Goal: Find specific page/section: Find specific page/section

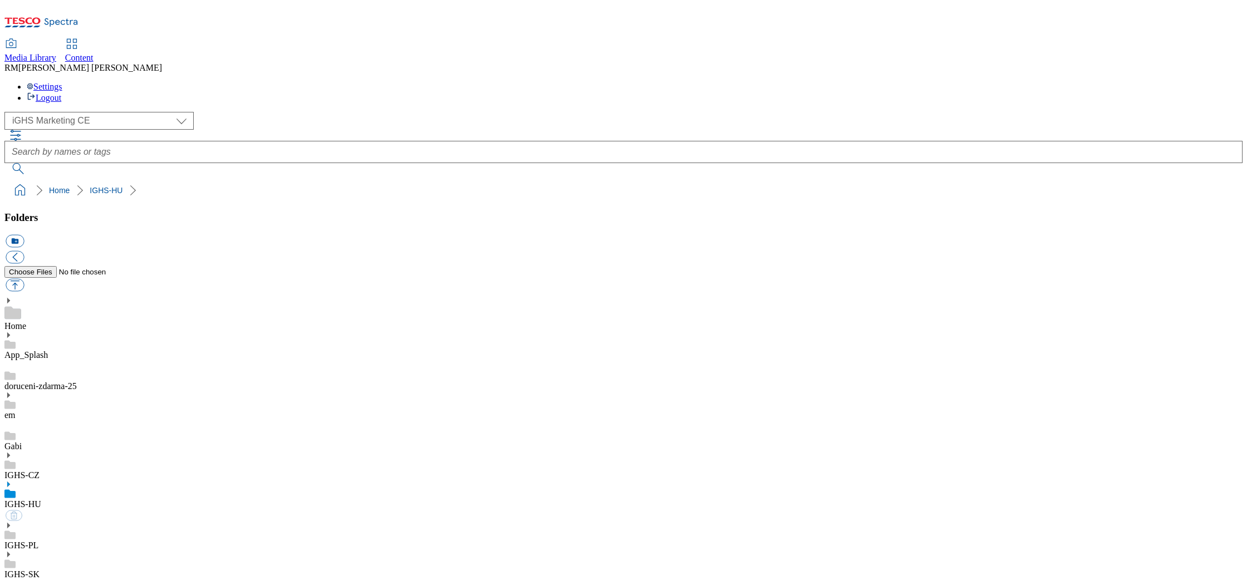
select select "flare-ighs-ce-mktg"
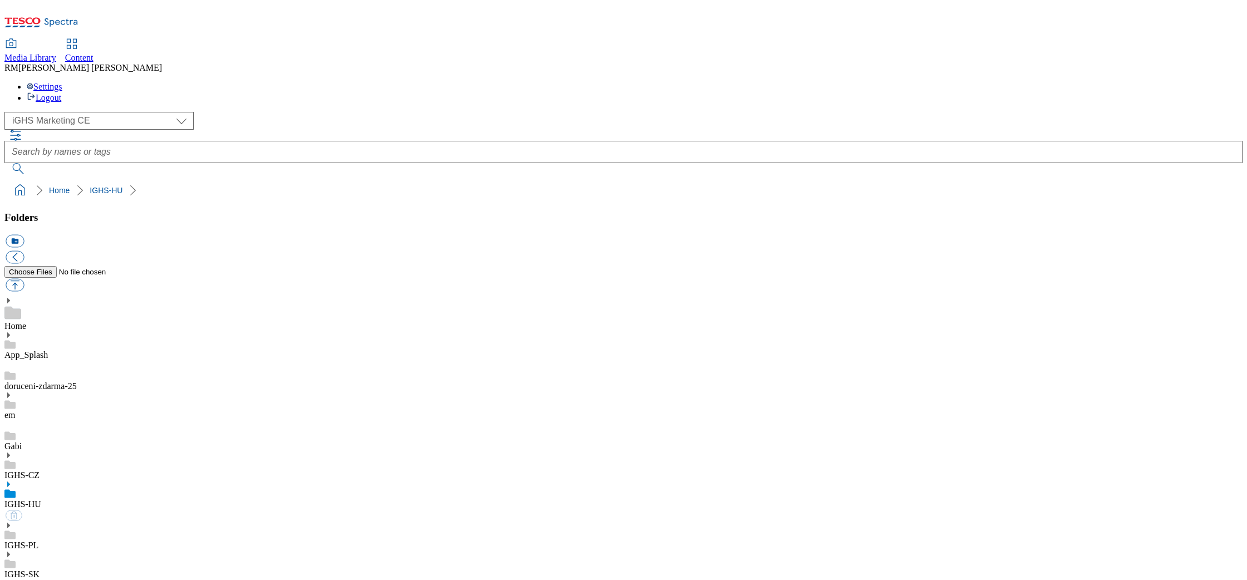
select select "flare-ighs-ce-mktg"
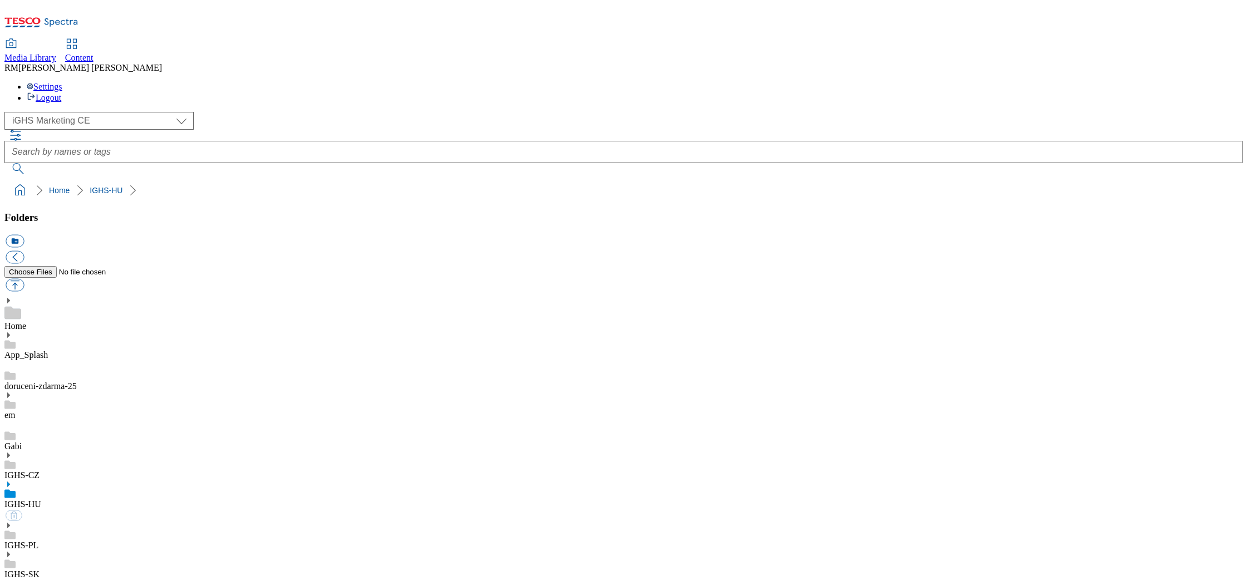
select select "flare-ighs-ce-mktg"
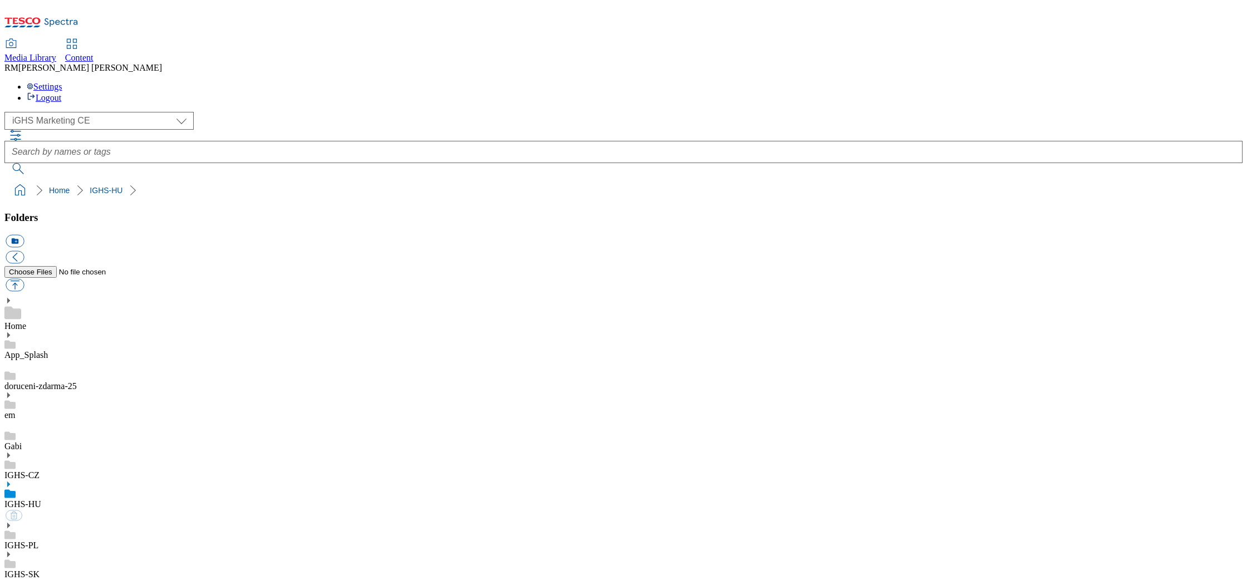
select select "flare-ighs-ce-mktg"
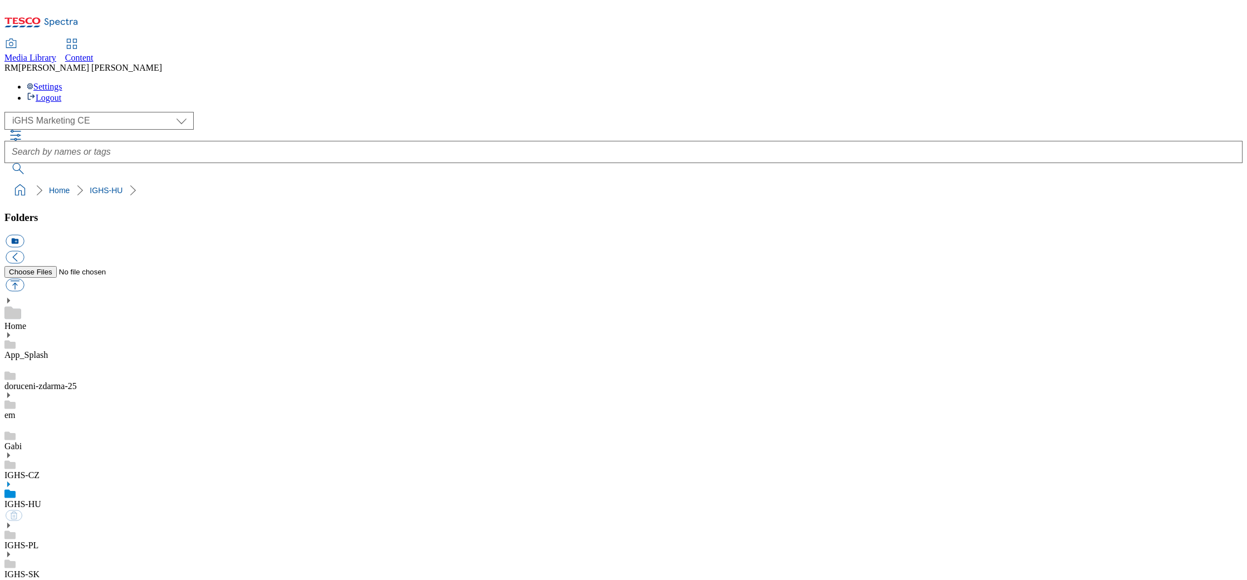
select select "flare-ighs-ce-mktg"
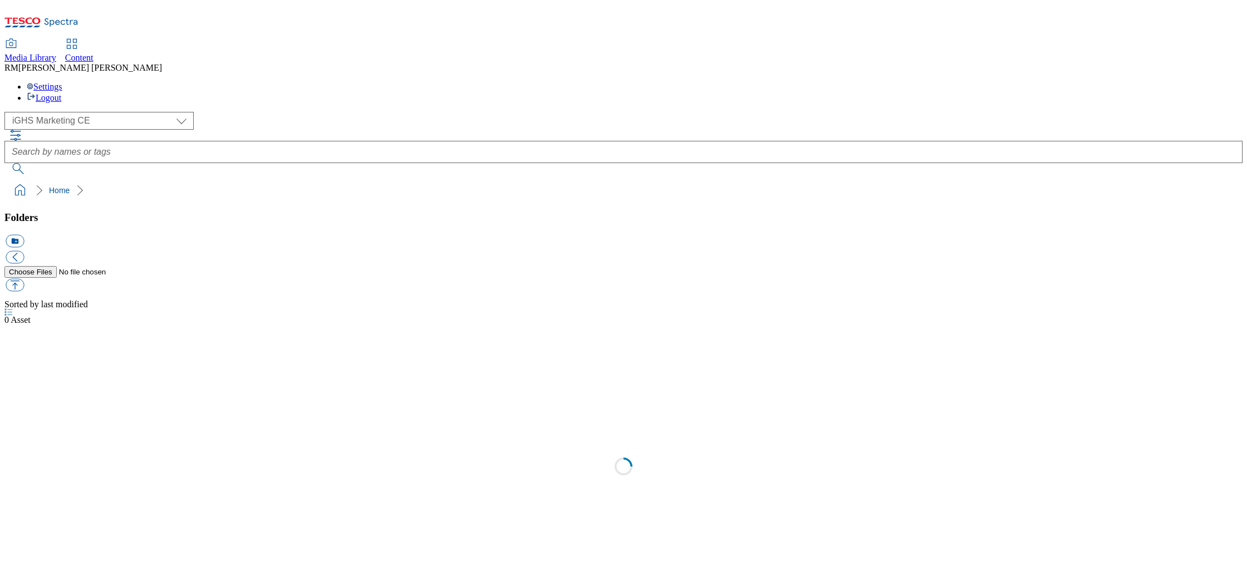
select select "flare-ighs-ce-mktg"
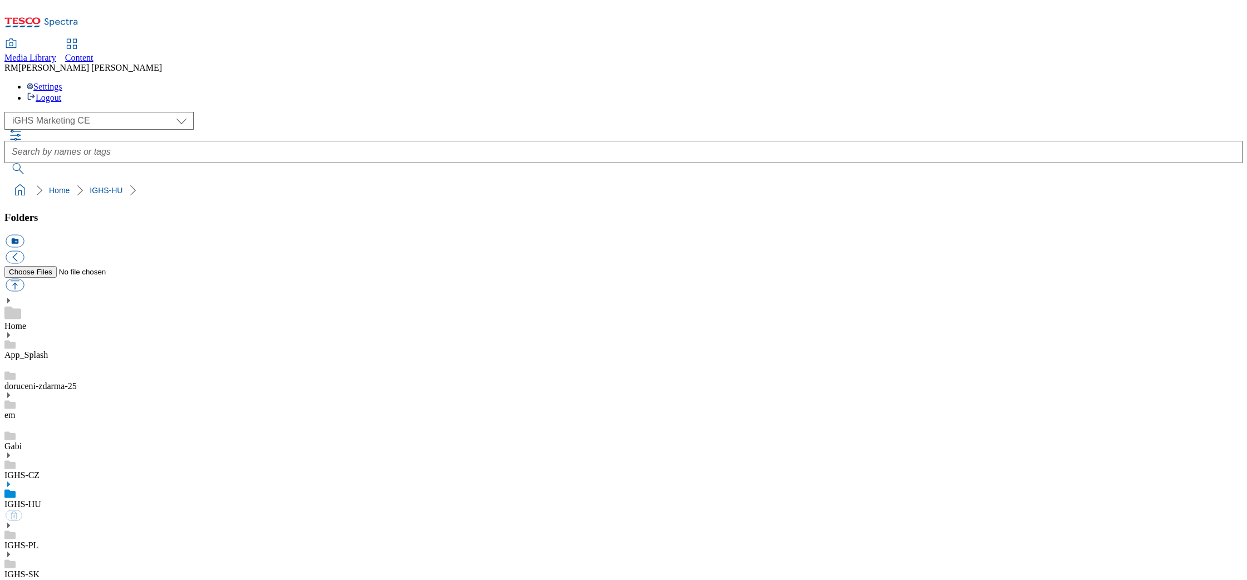
select select "flare-ighs-ce-mktg"
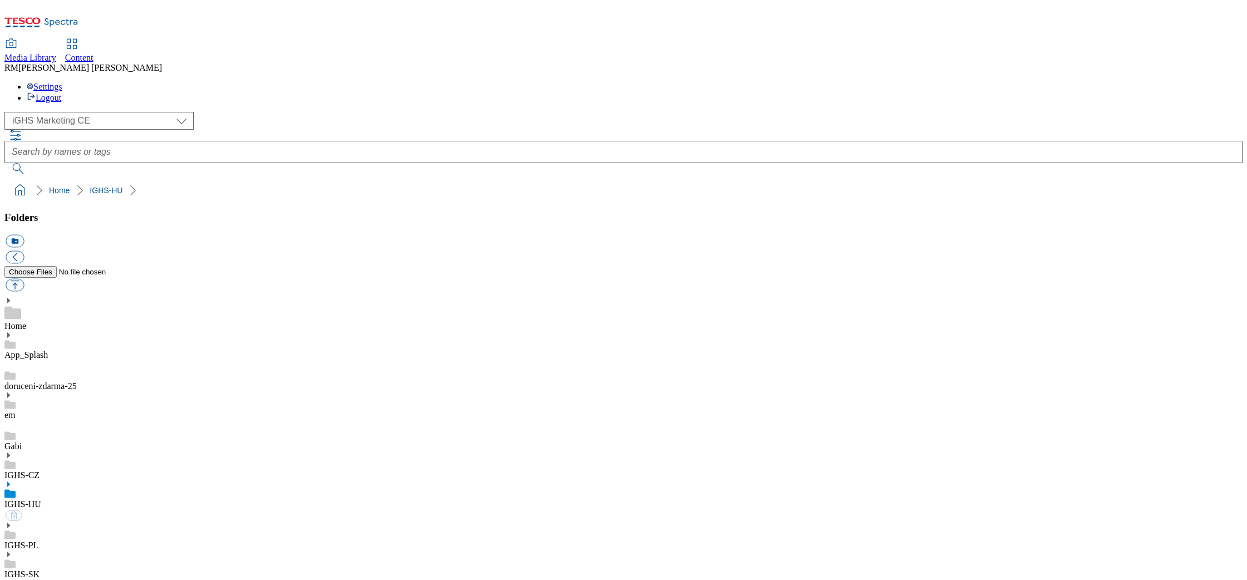
select select "flare-ighs-ce-mktg"
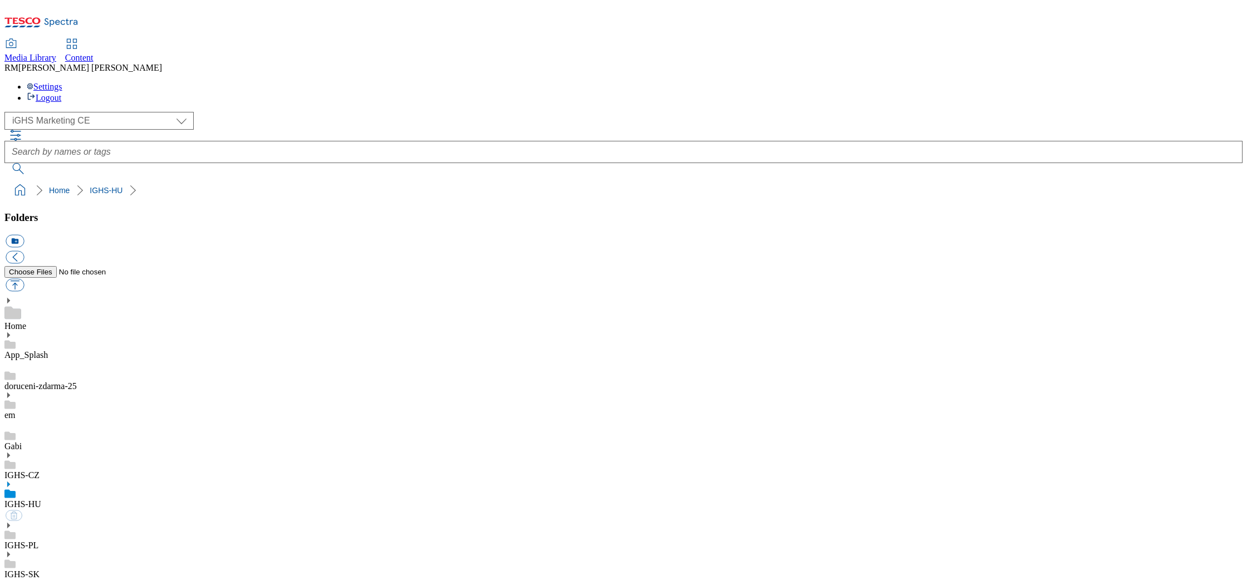
select select "flare-ighs-ce-mktg"
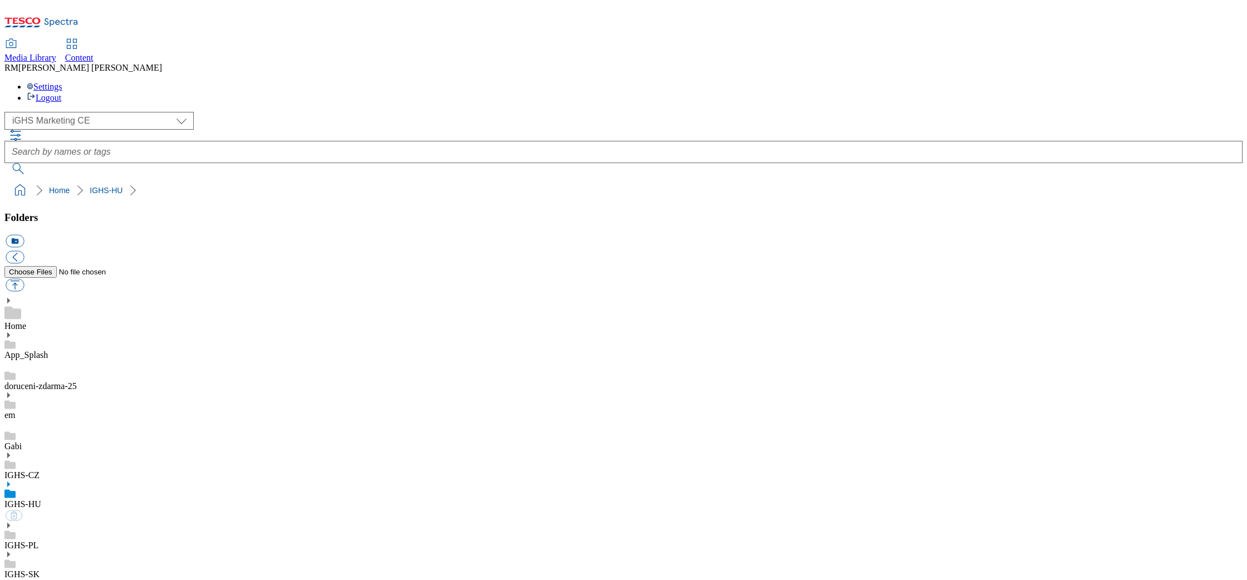
select select "flare-ighs-ce-mktg"
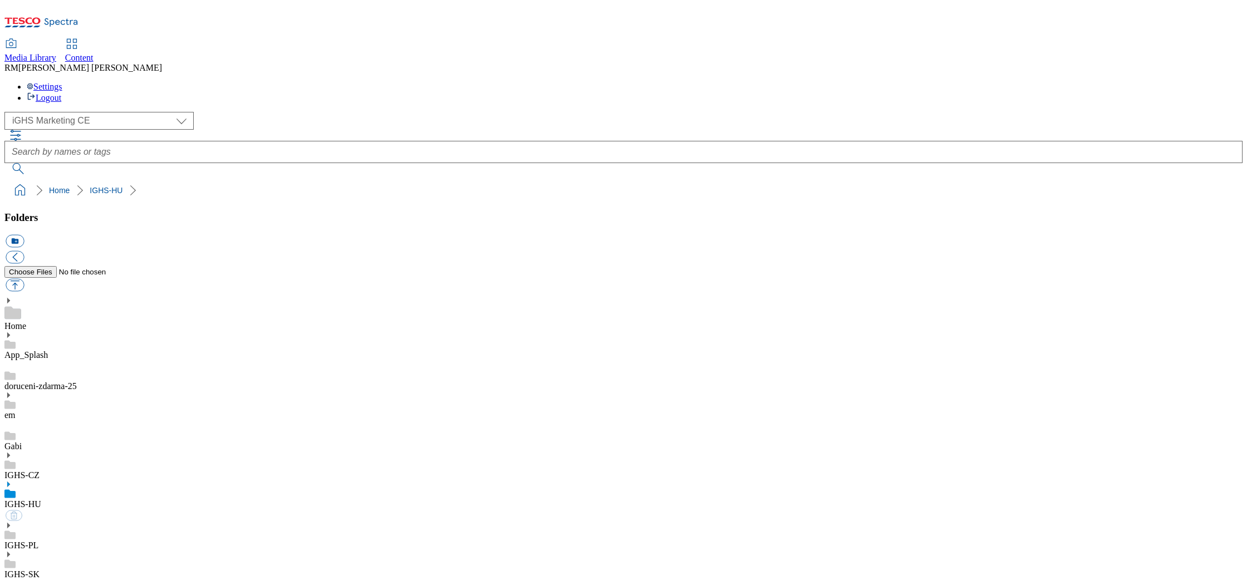
select select "flare-ighs-ce-mktg"
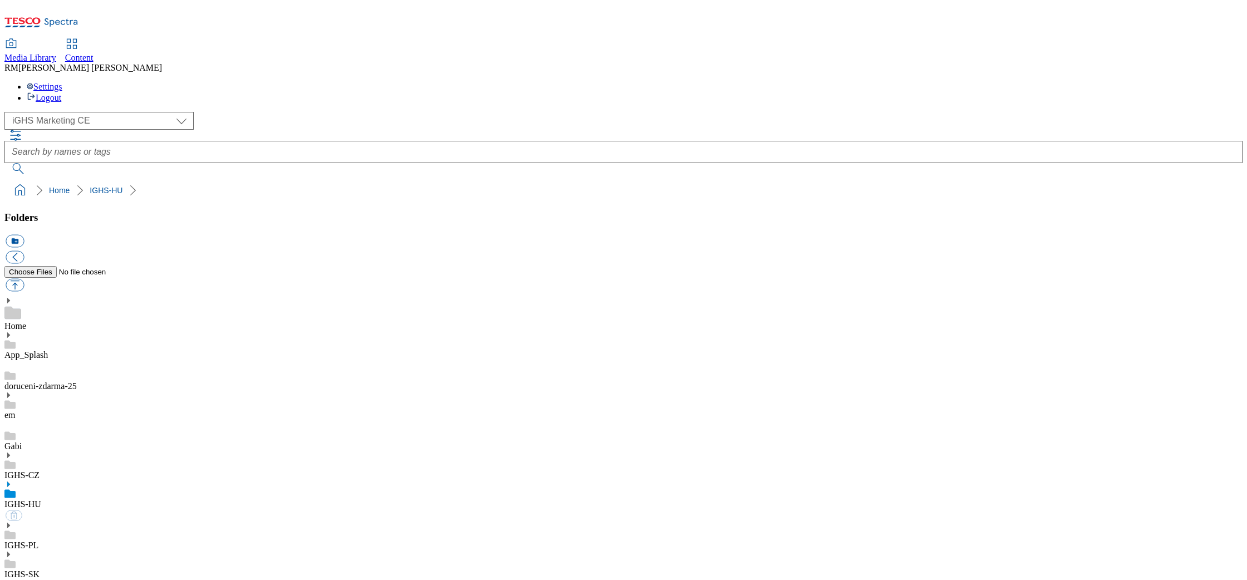
select select "flare-ighs-ce-mktg"
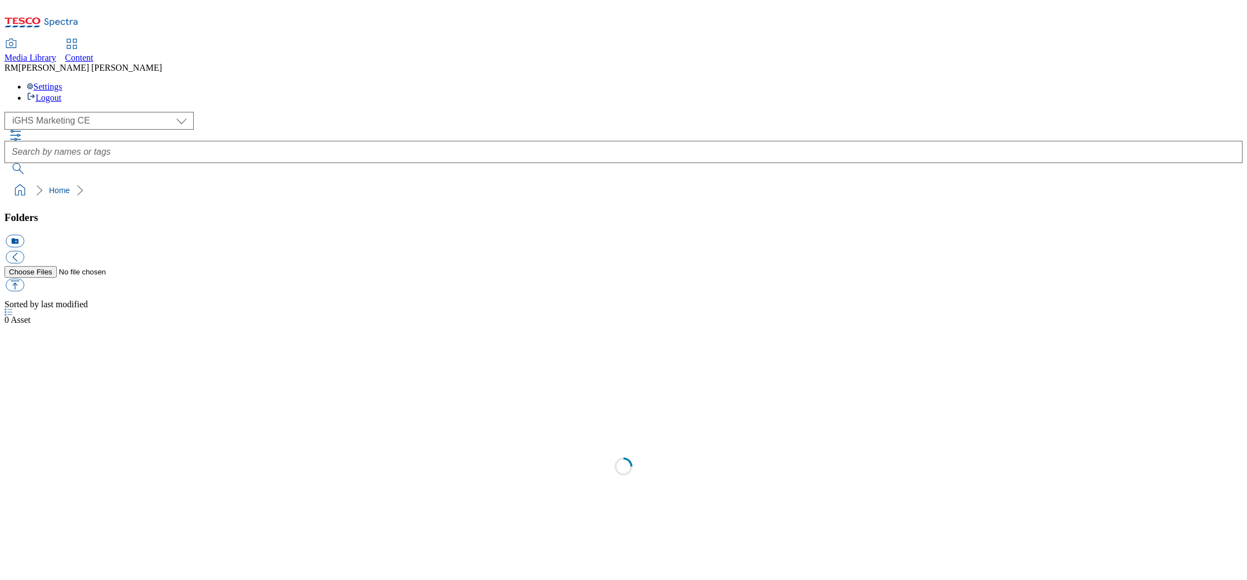
select select "flare-ighs-ce-mktg"
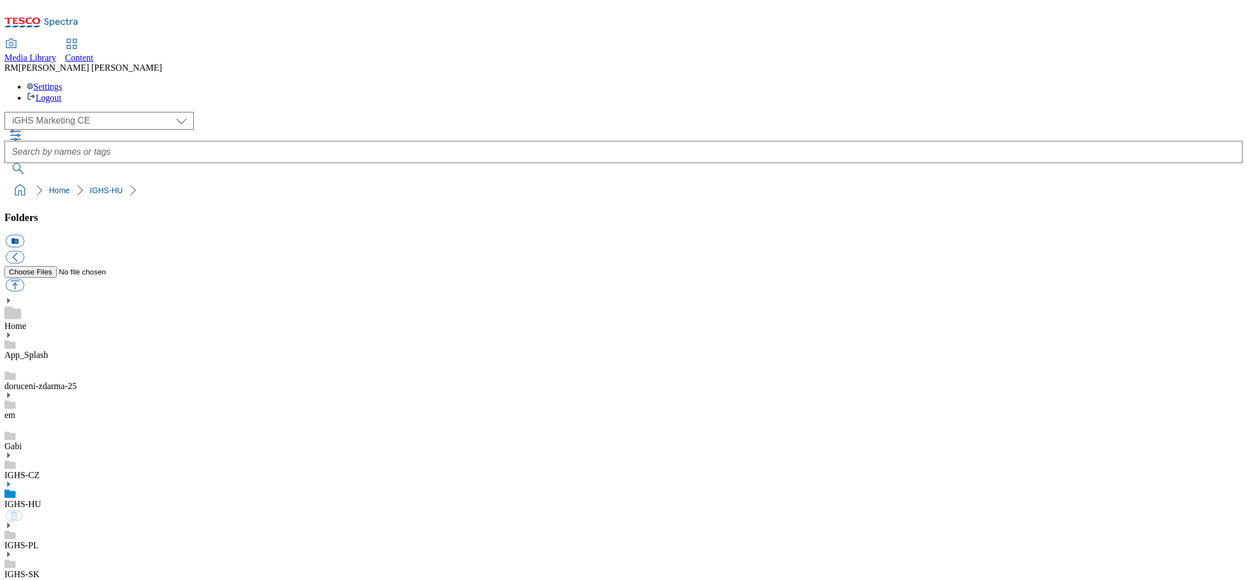
select select "flare-ighs-ce-mktg"
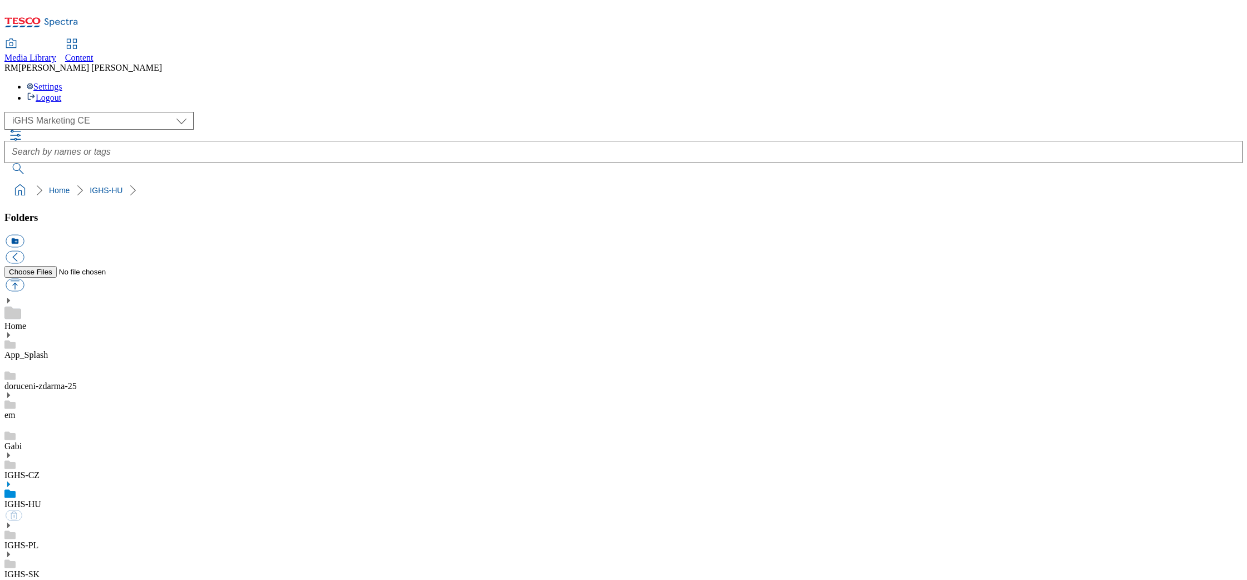
select select "flare-ighs-ce-mktg"
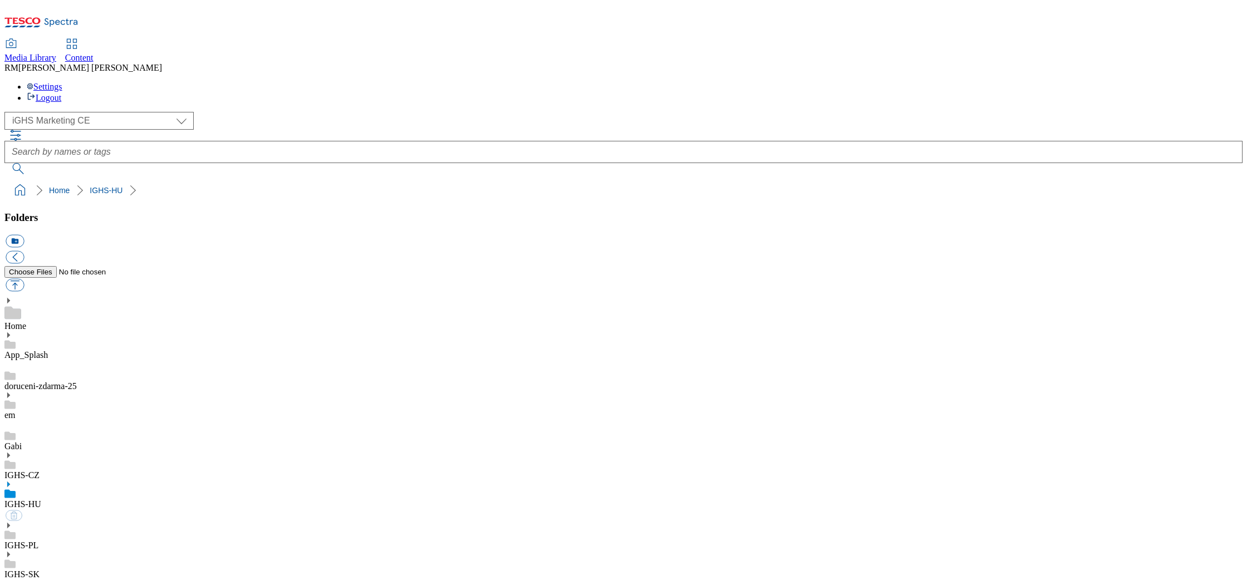
select select "flare-ighs-ce-mktg"
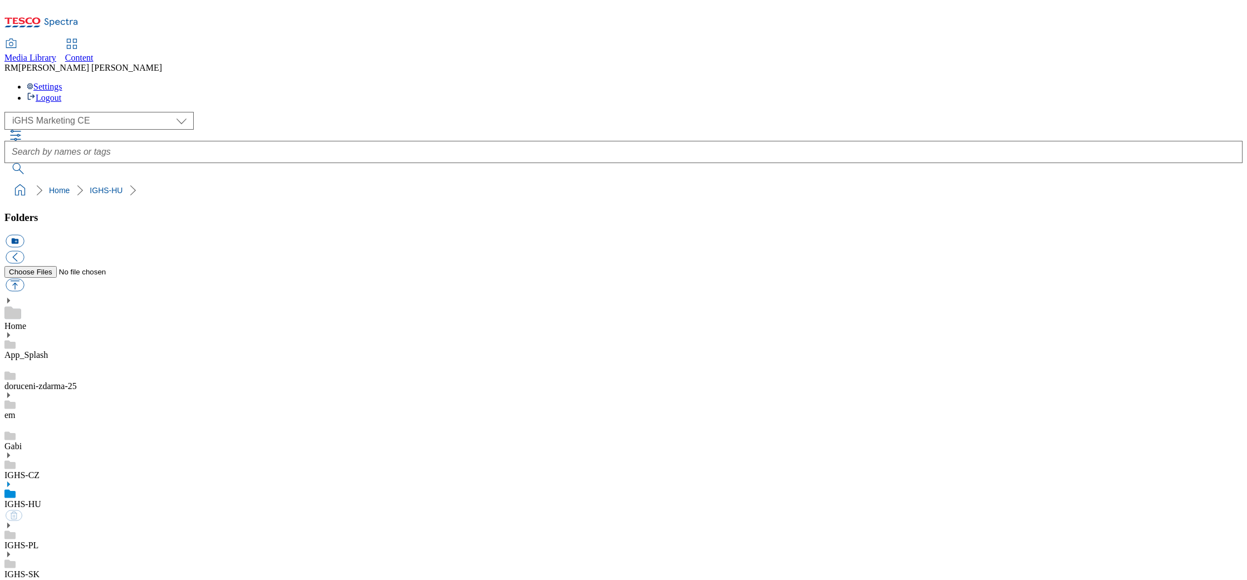
select select "flare-ighs-ce-mktg"
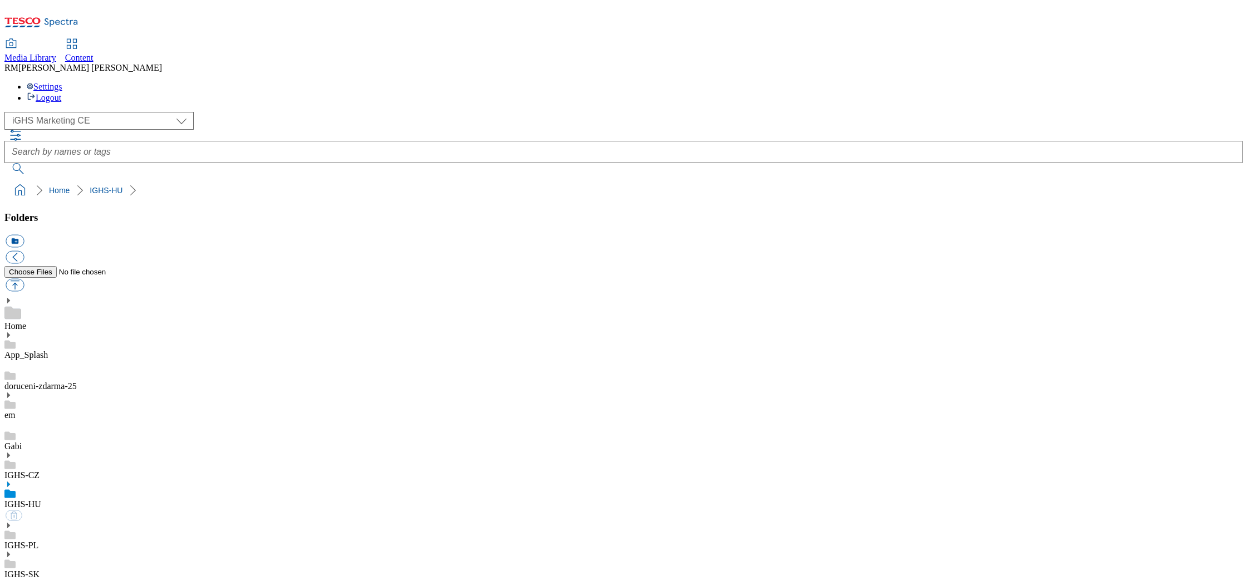
select select "flare-ighs-ce-mktg"
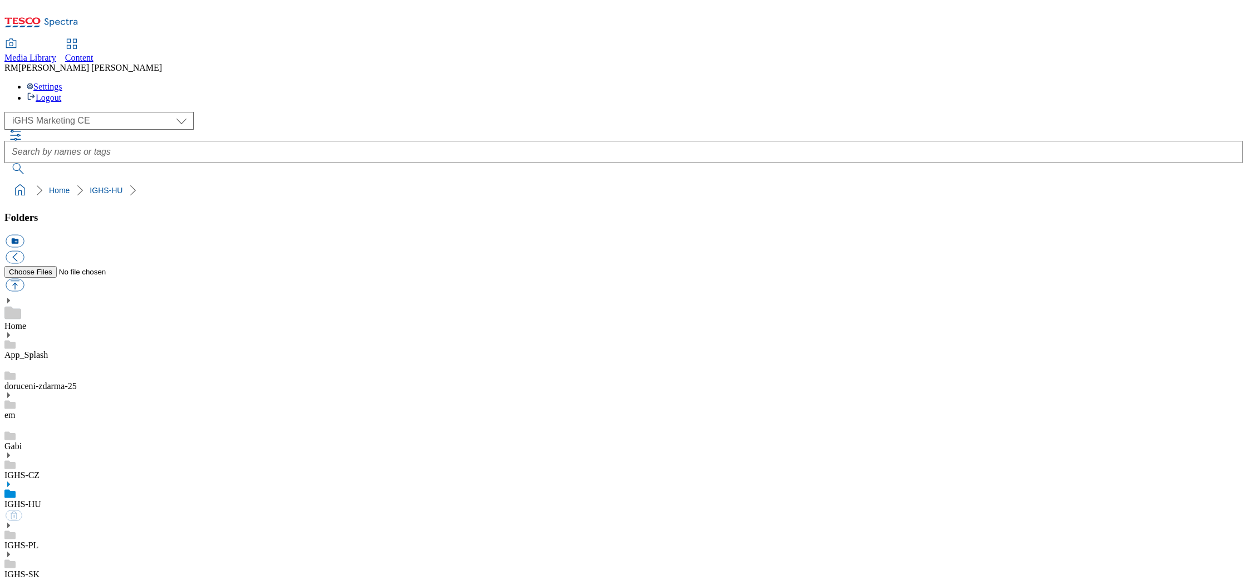
select select "flare-ighs-ce-mktg"
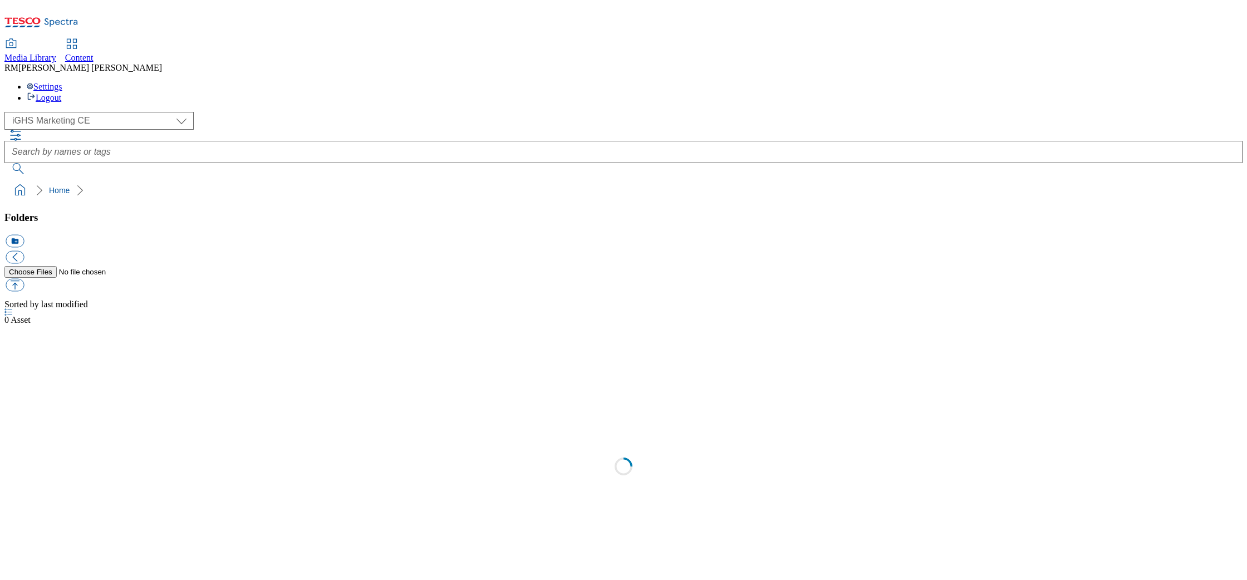
select select "flare-ighs-ce-mktg"
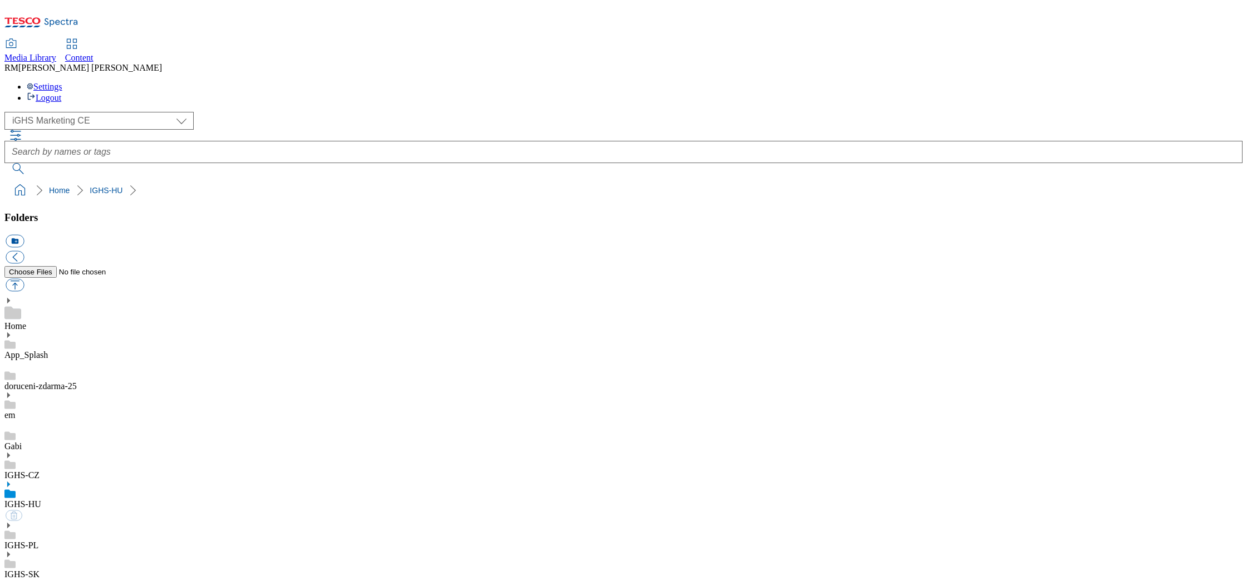
select select "flare-ighs-ce-mktg"
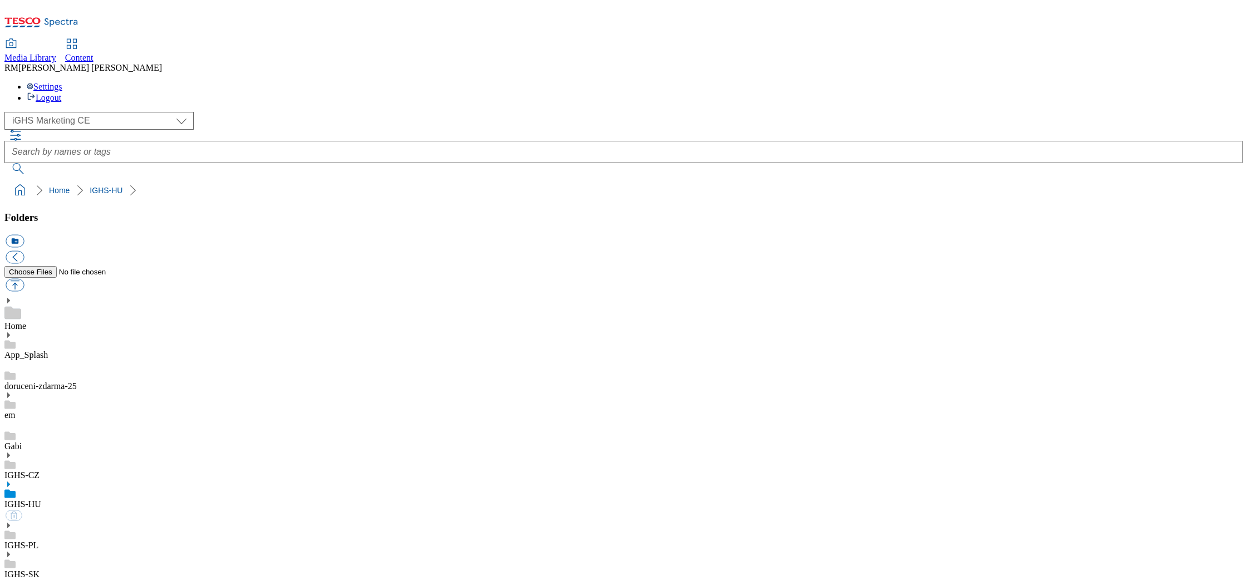
select select "flare-ighs-ce-mktg"
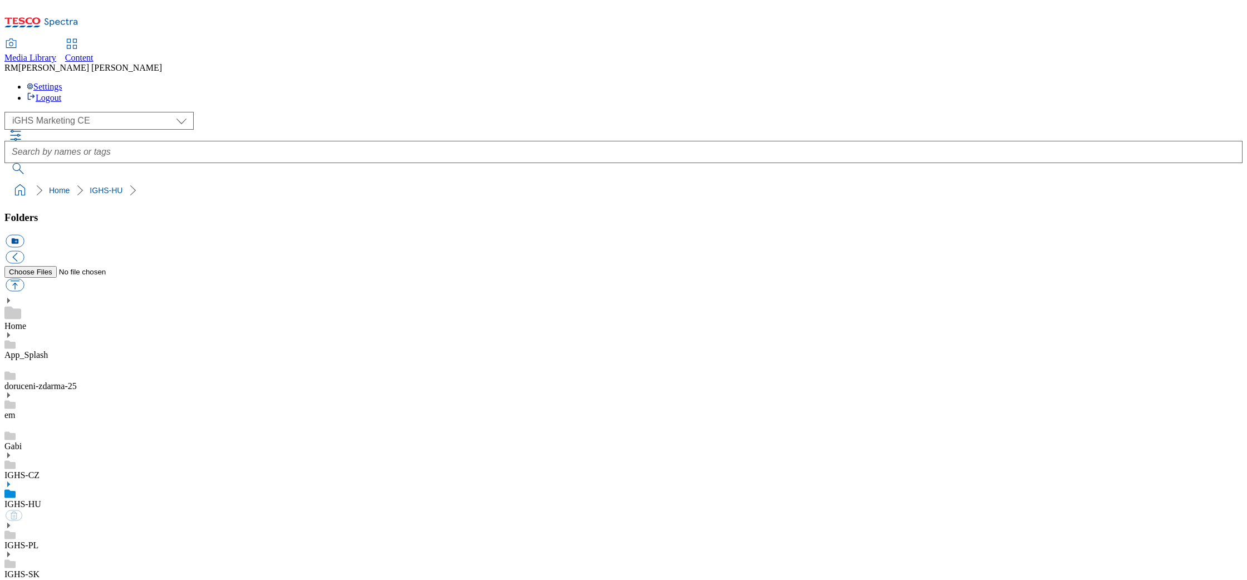
select select "flare-ighs-ce-mktg"
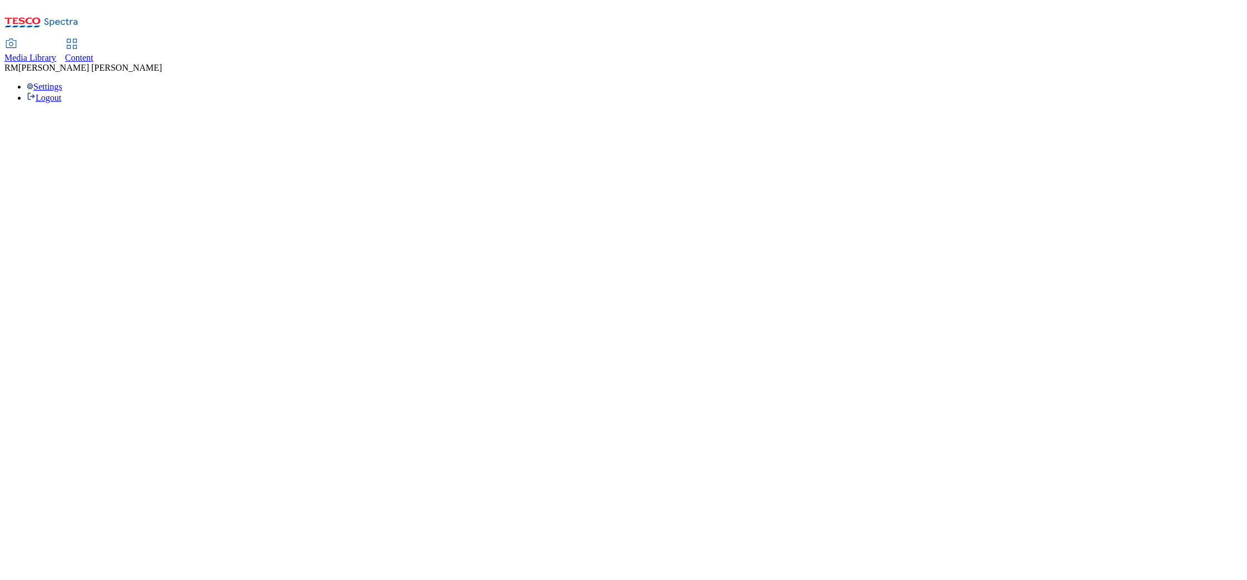
select select "flare-ighs-ce-mktg"
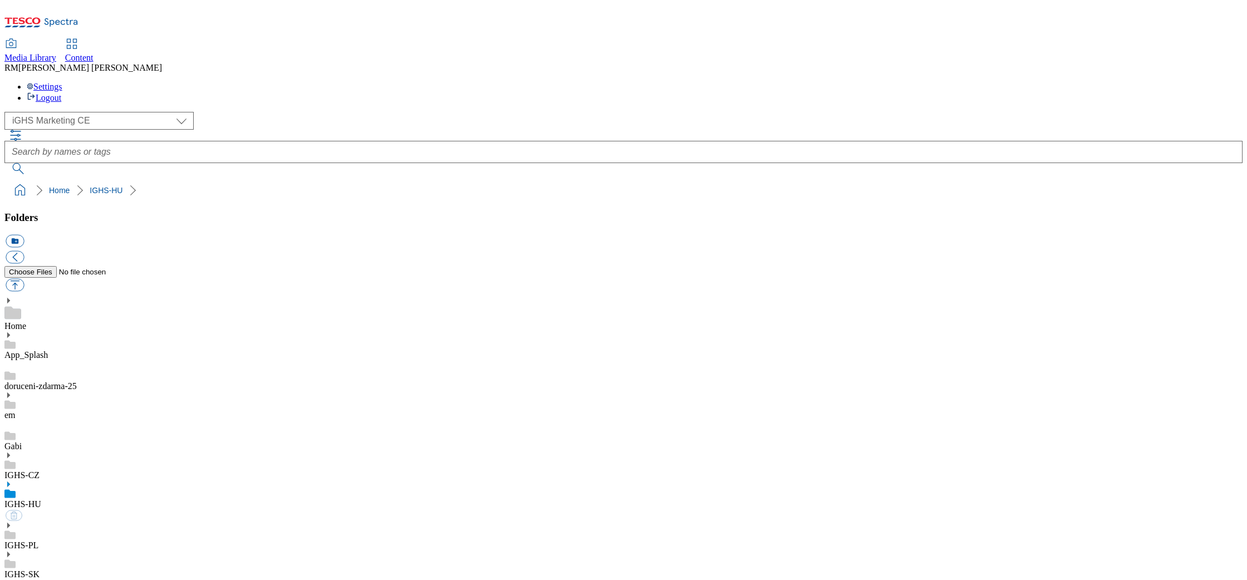
select select "flare-ighs-ce-mktg"
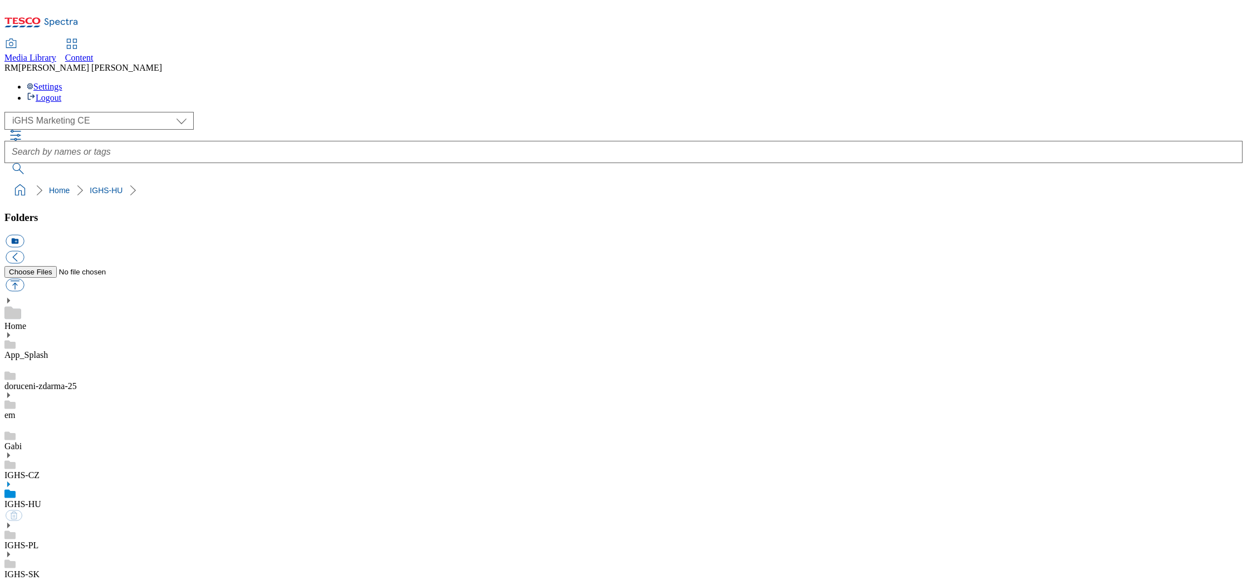
select select "flare-ighs-ce-mktg"
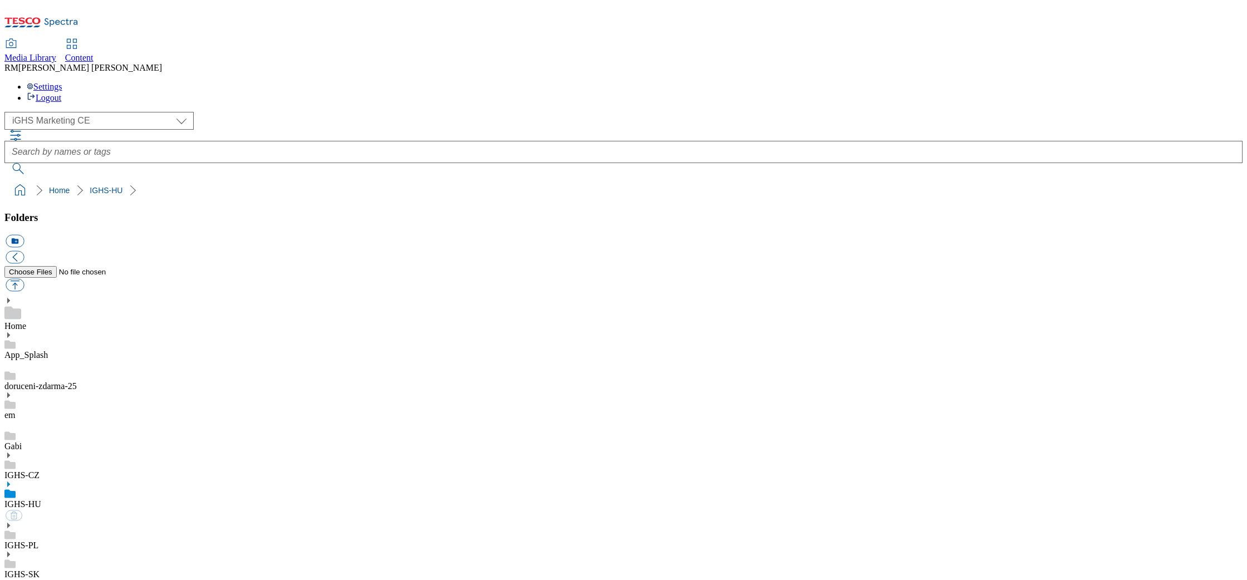
select select "flare-ighs-ce-mktg"
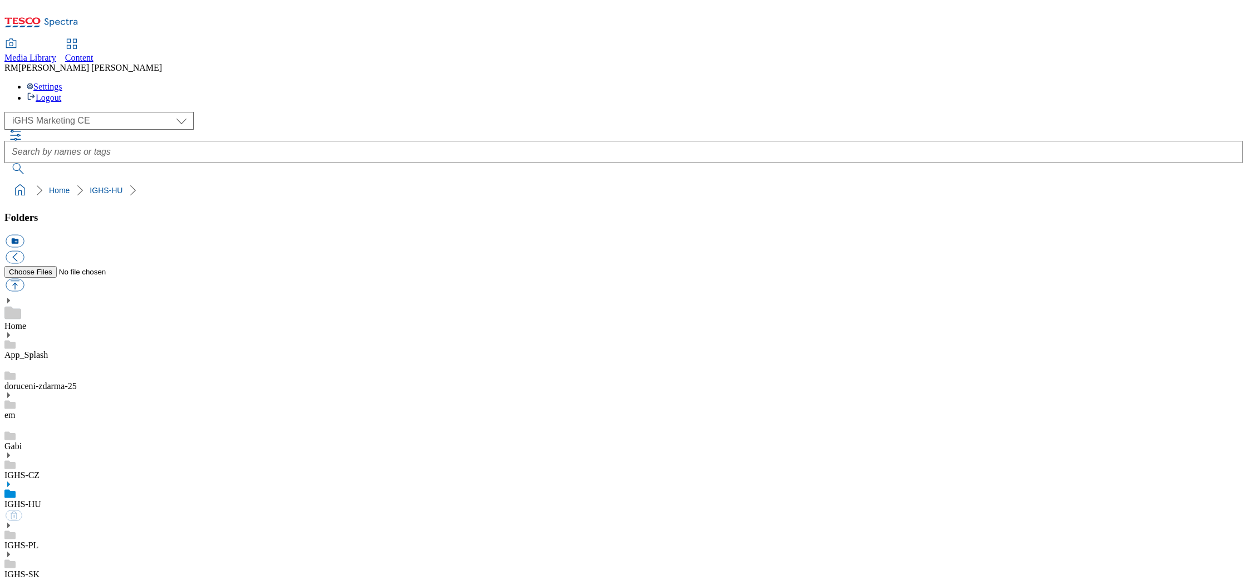
select select "flare-ighs-ce-mktg"
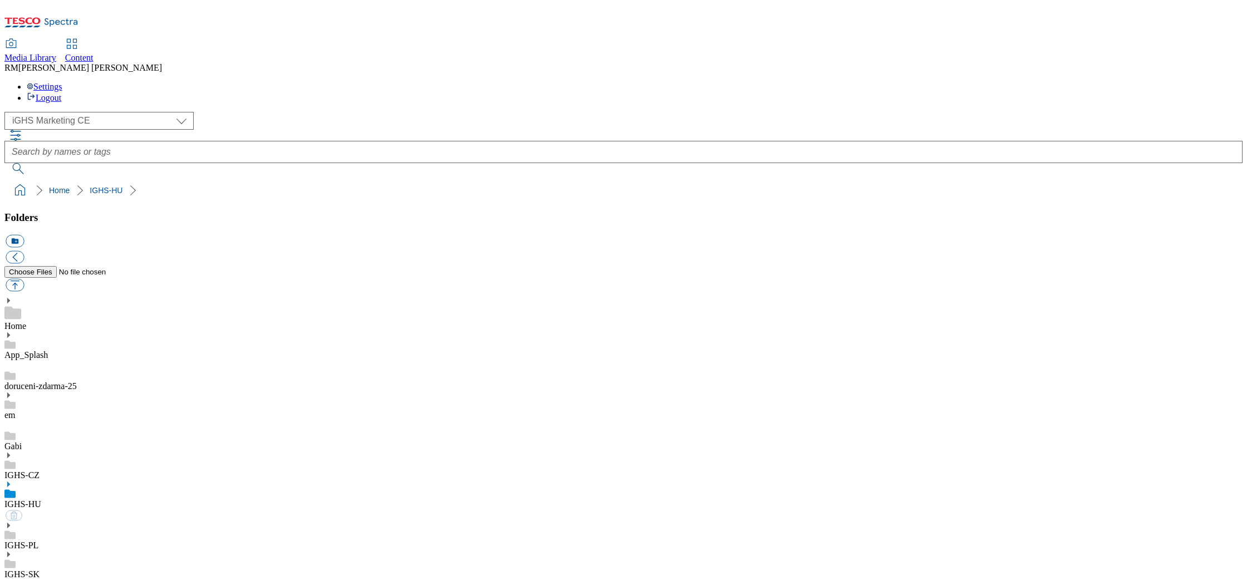
select select "flare-ighs-ce-mktg"
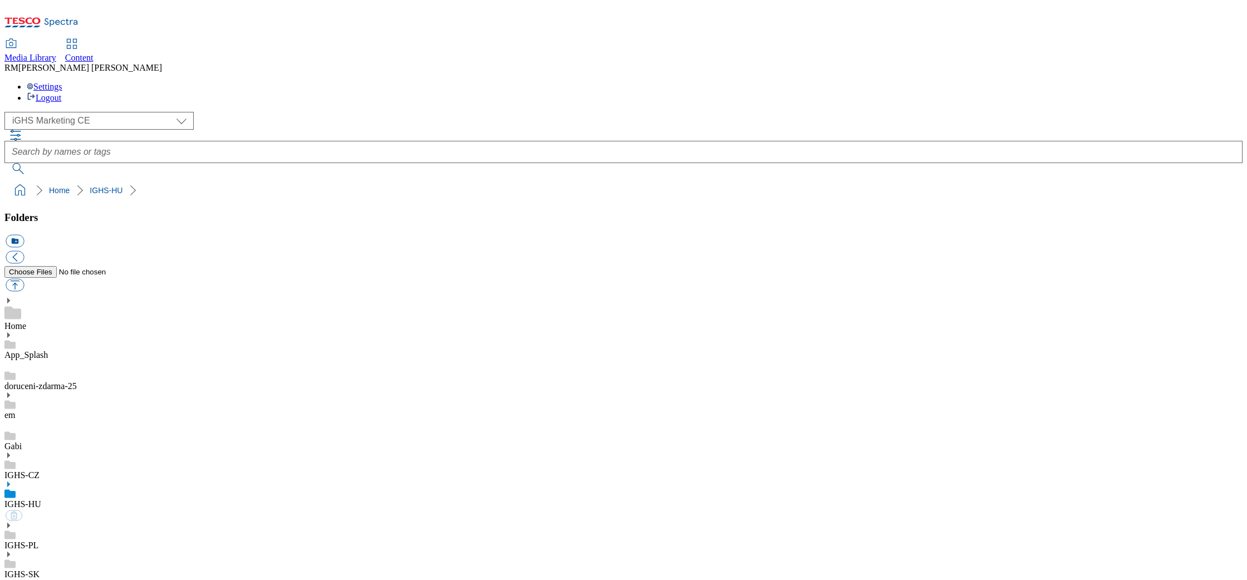
select select "flare-ighs-ce-mktg"
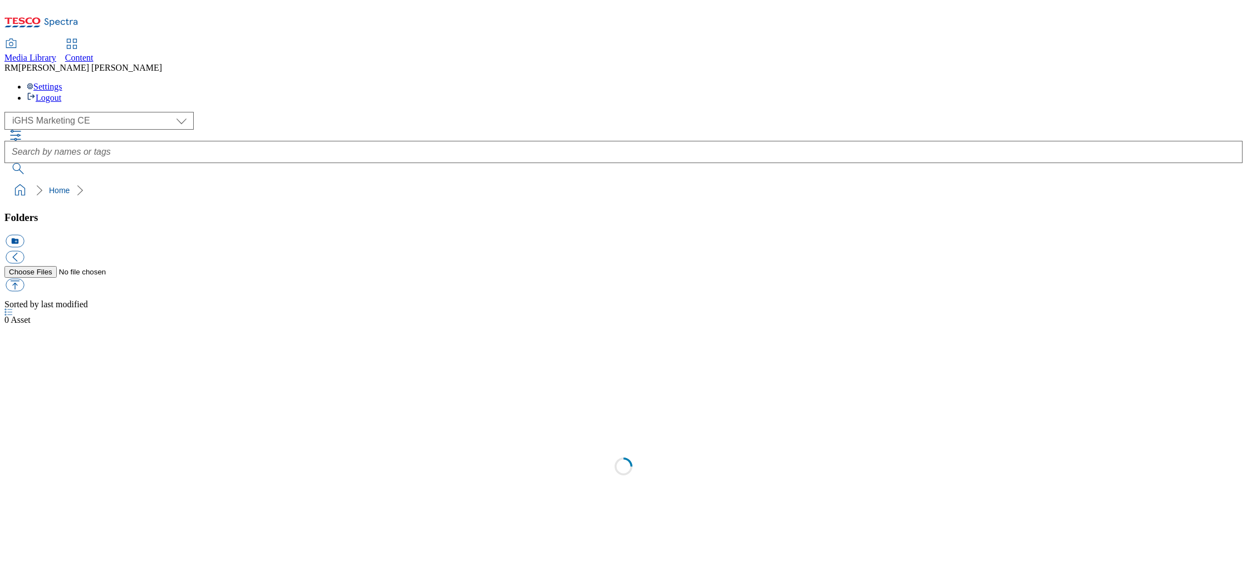
select select "flare-ighs-ce-mktg"
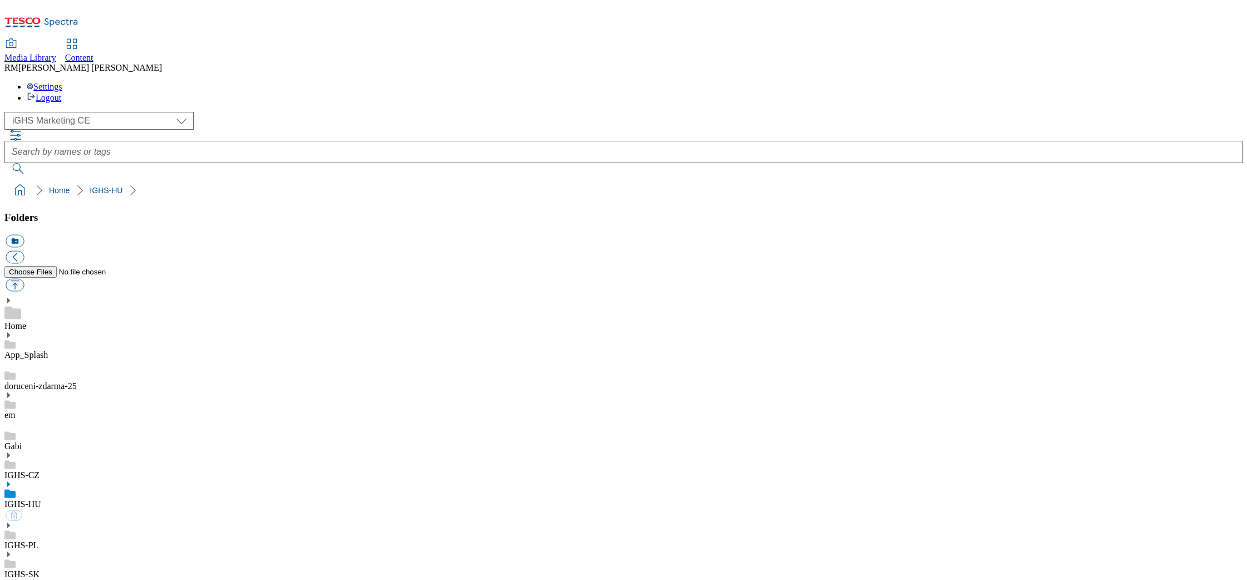
select select "flare-ighs-ce-mktg"
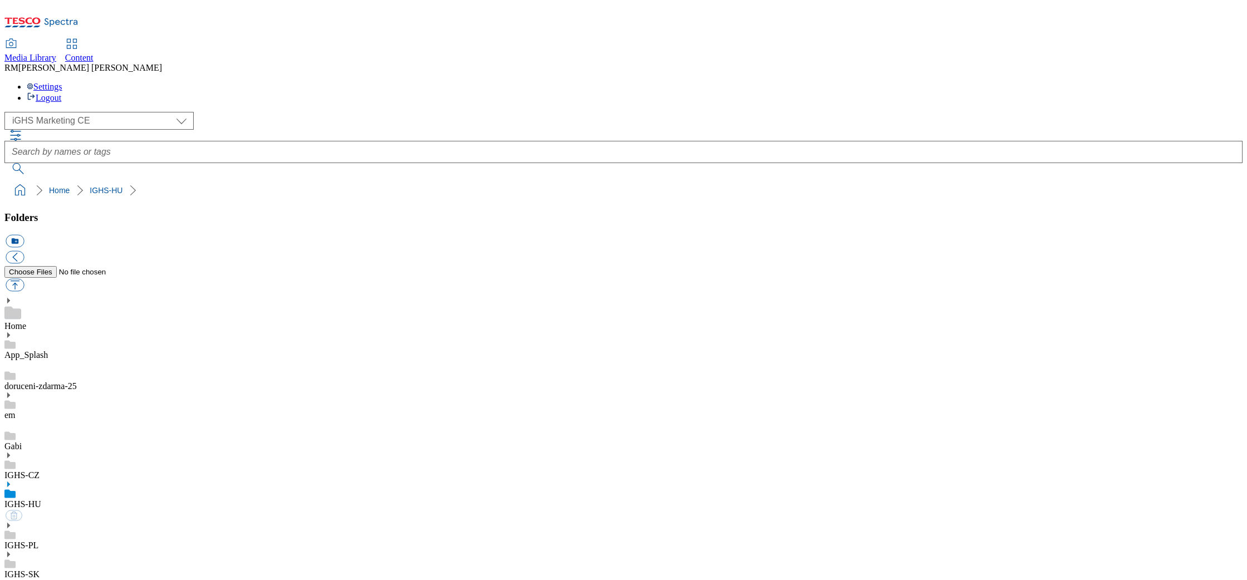
select select "flare-ighs-ce-mktg"
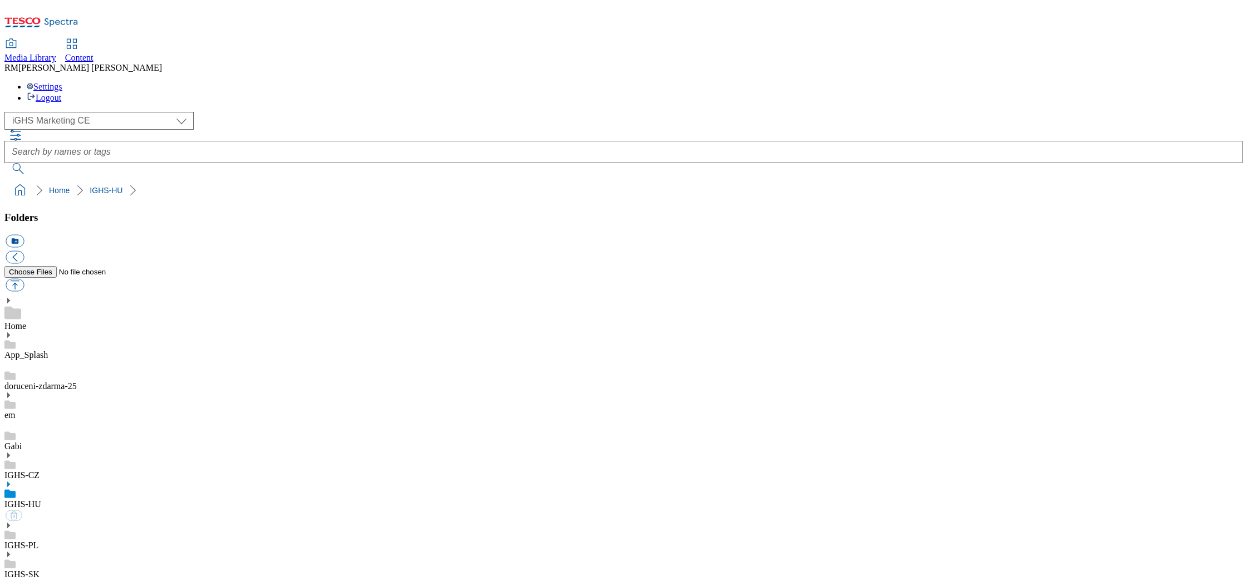
select select "flare-ighs-ce-mktg"
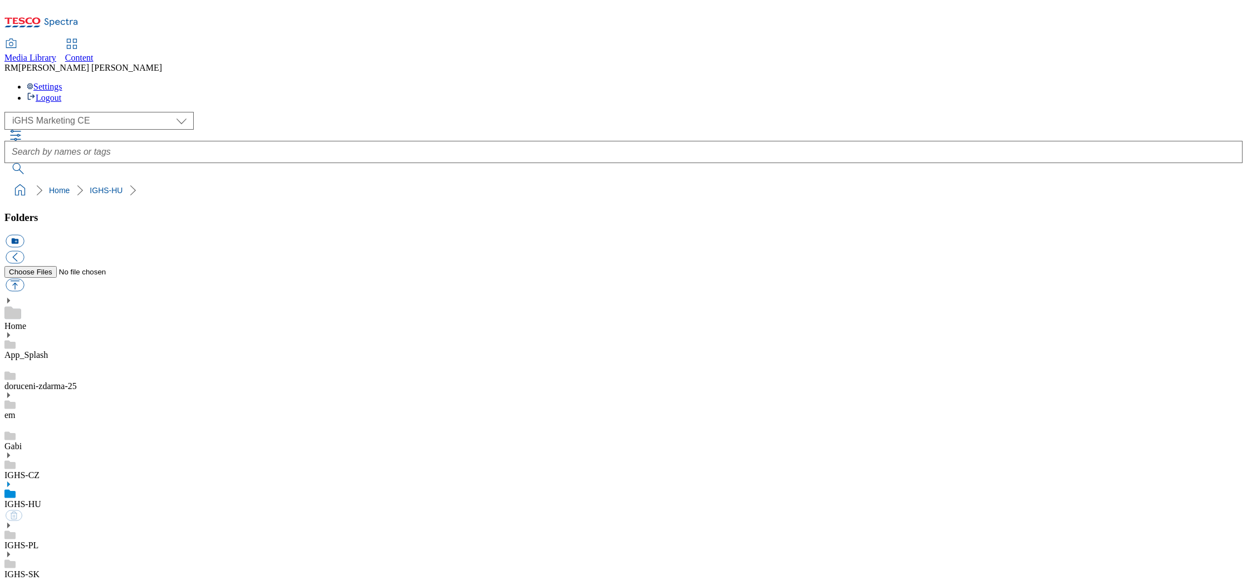
select select "flare-ighs-ce-mktg"
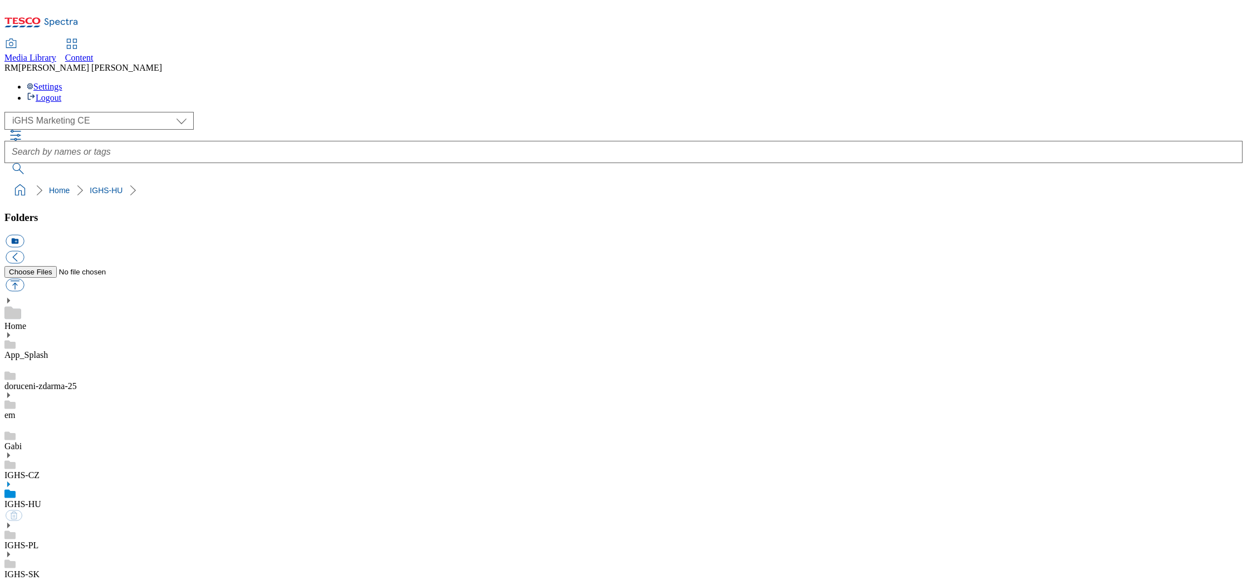
select select "flare-ighs-ce-mktg"
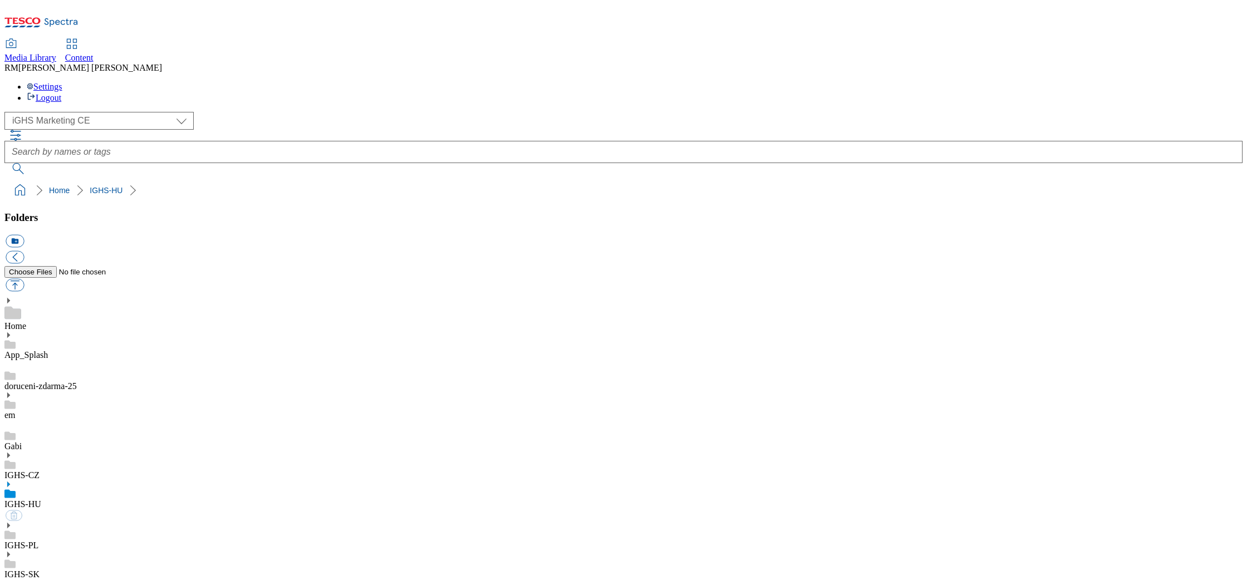
select select "flare-ighs-ce-mktg"
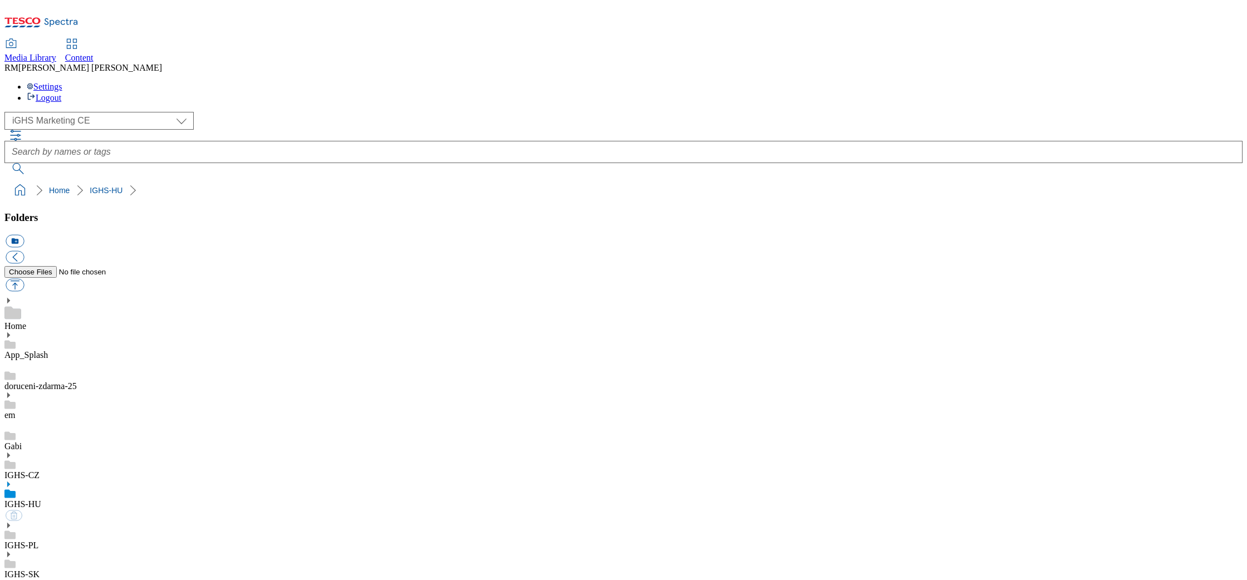
select select "flare-ighs-ce-mktg"
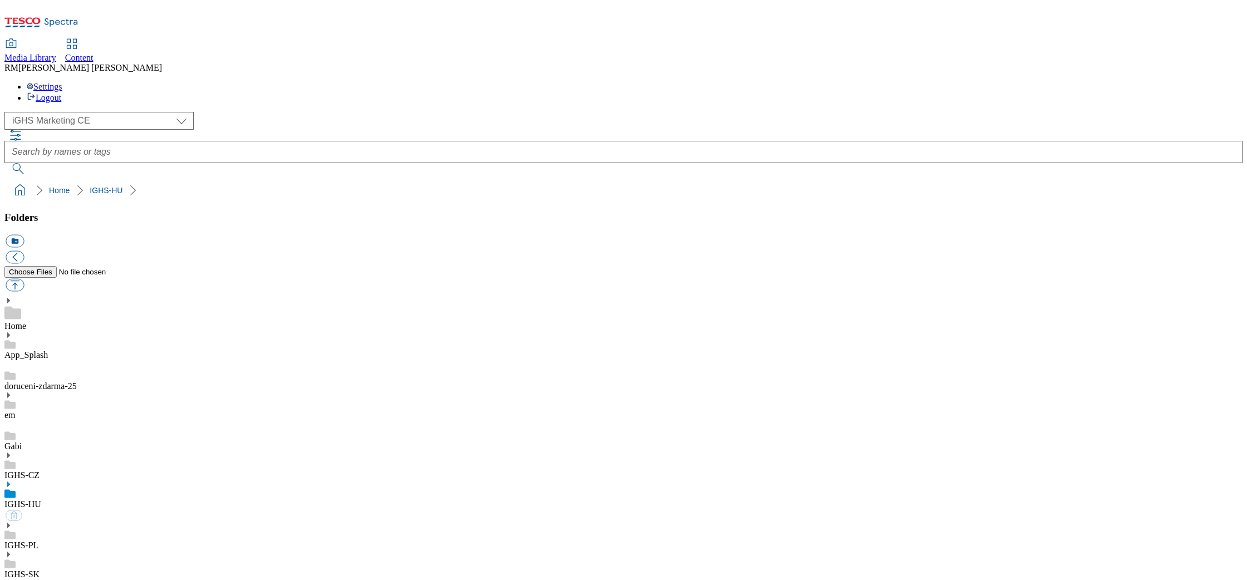
select select "flare-ighs-ce-mktg"
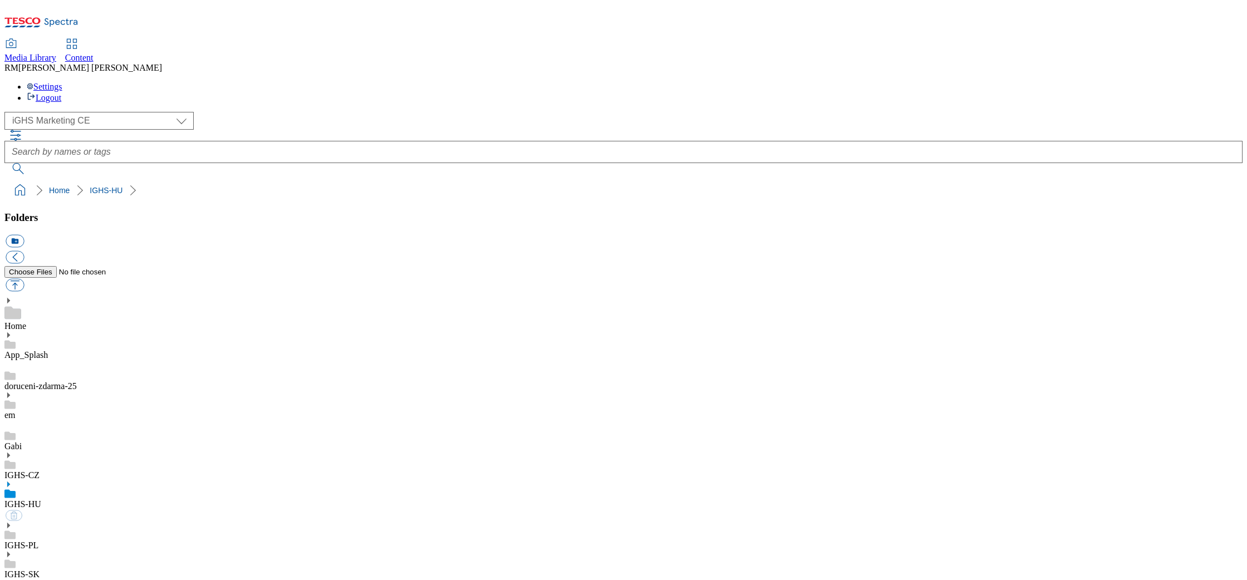
select select "flare-ighs-ce-mktg"
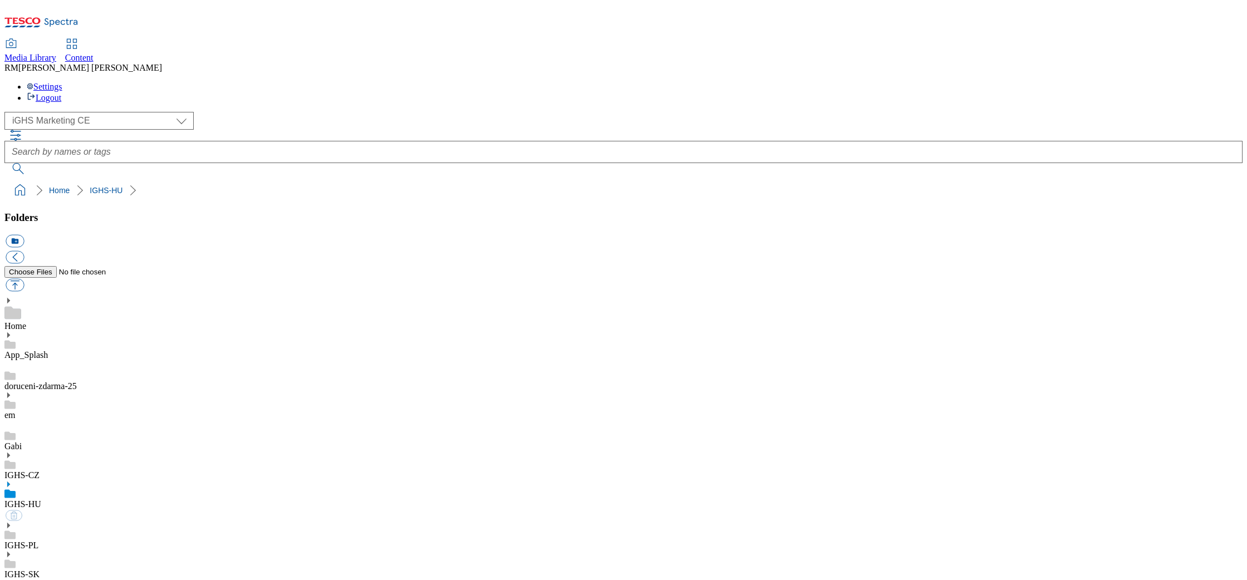
select select "flare-ighs-ce-mktg"
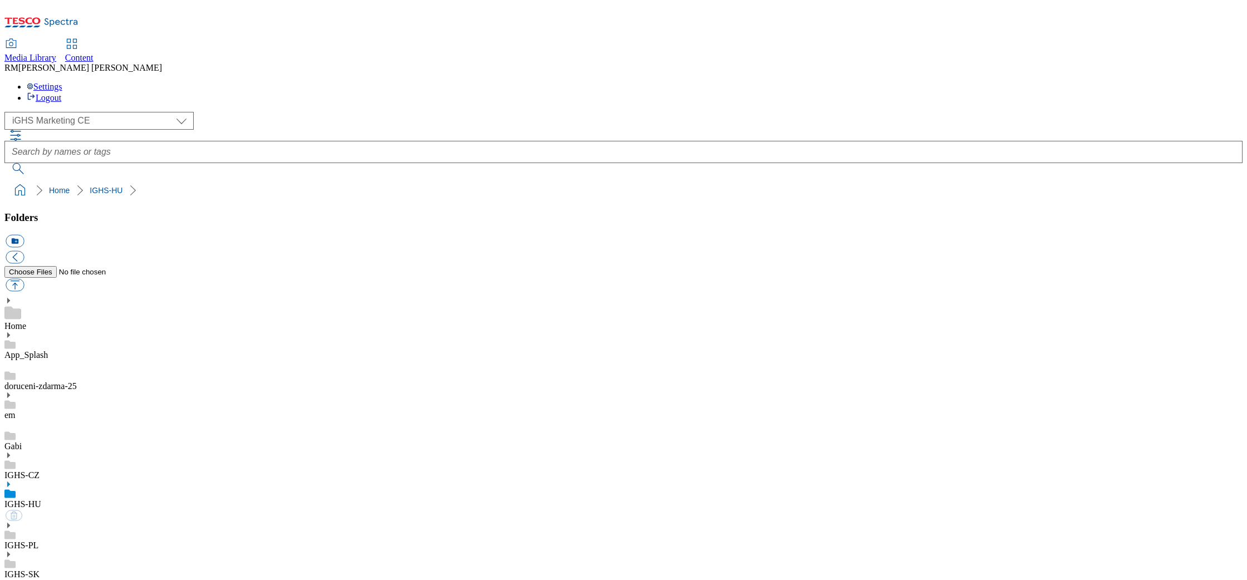
select select "flare-ighs-ce-mktg"
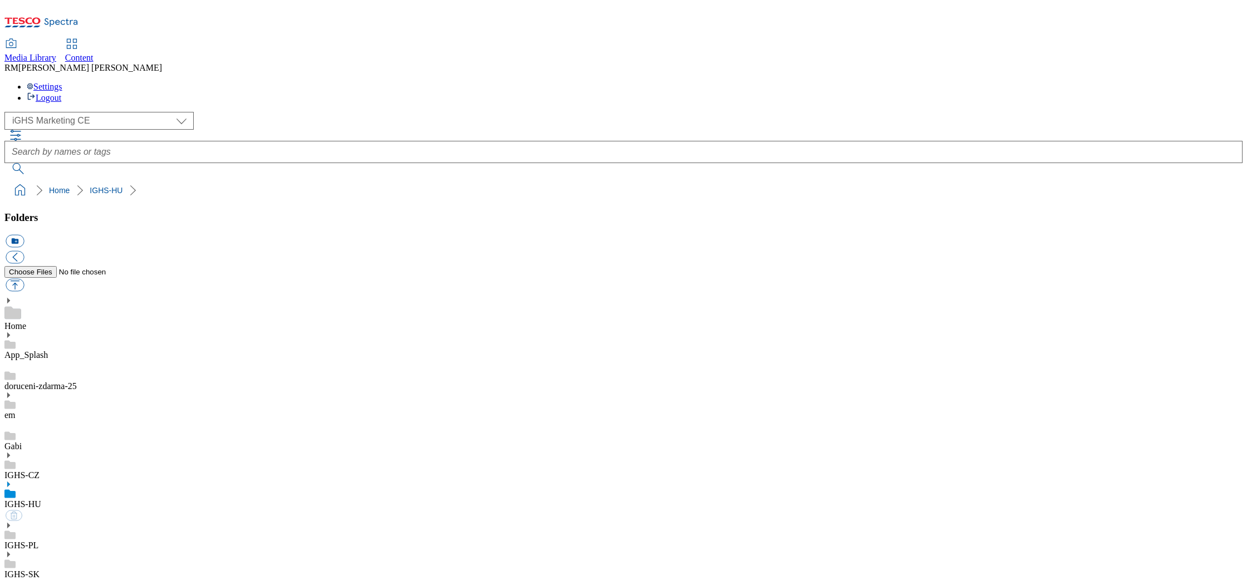
select select "flare-ighs-ce-mktg"
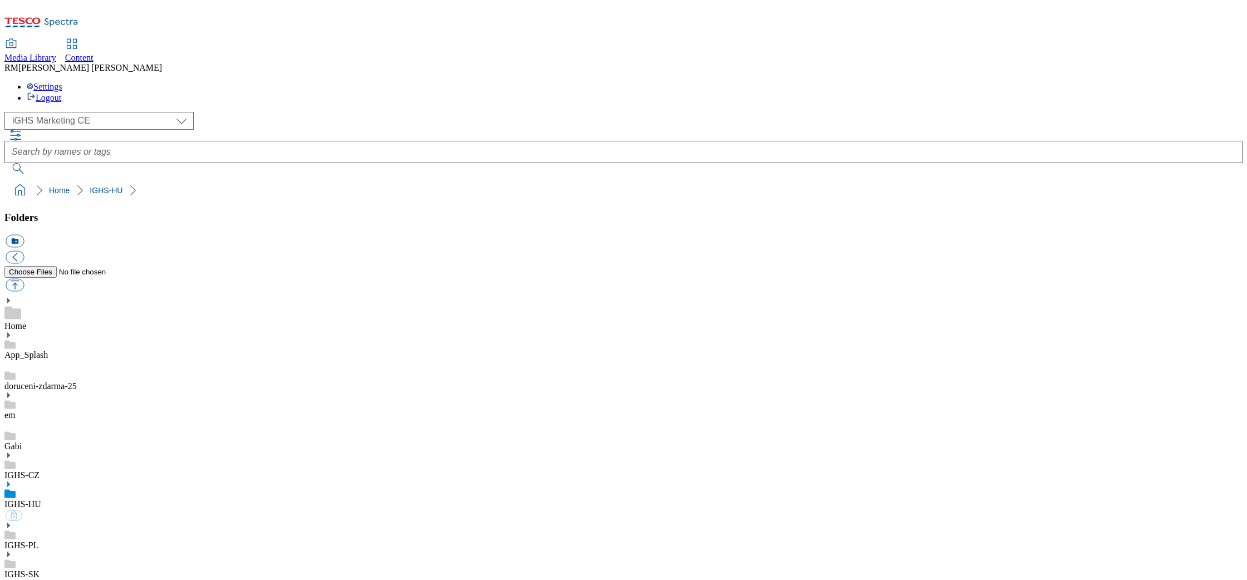
select select "flare-ighs-ce-mktg"
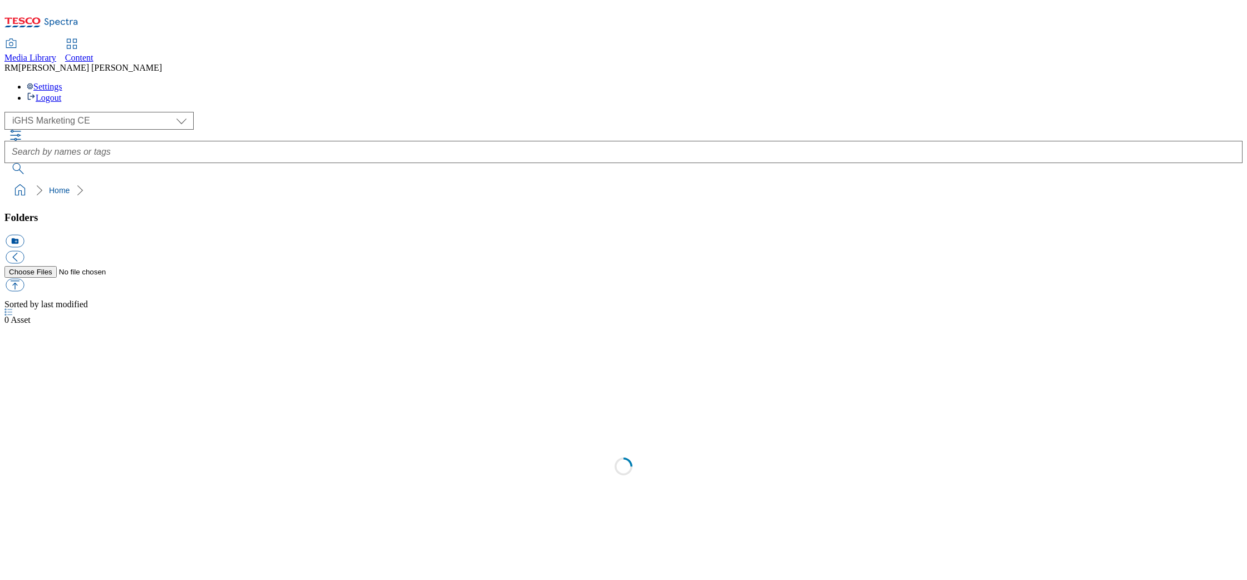
select select "flare-ighs-ce-mktg"
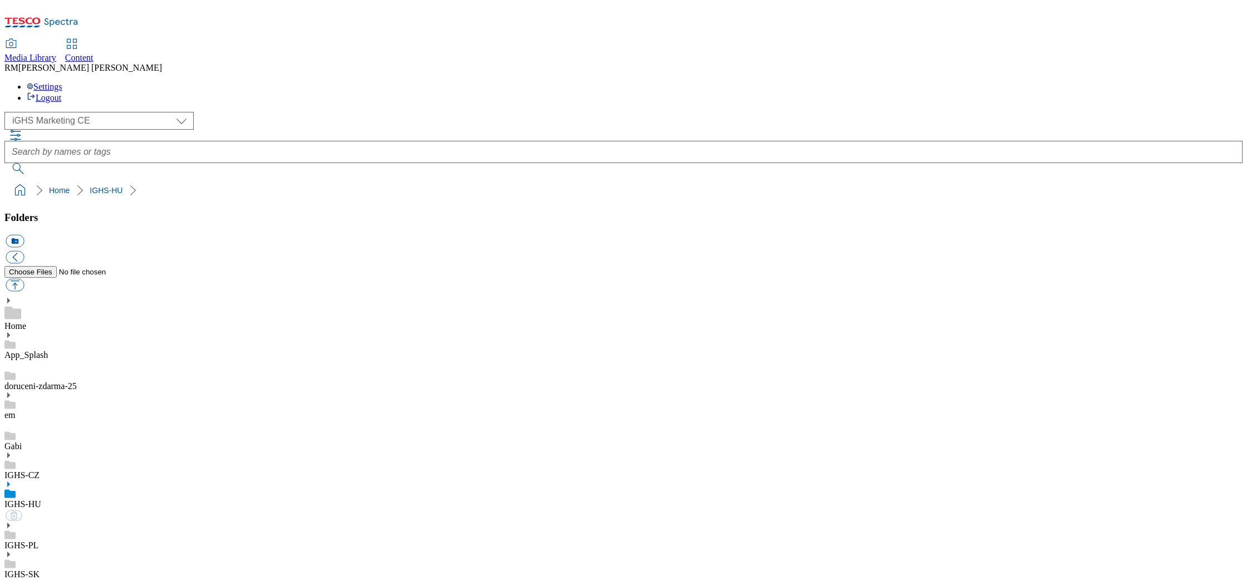
select select "flare-ighs-ce-mktg"
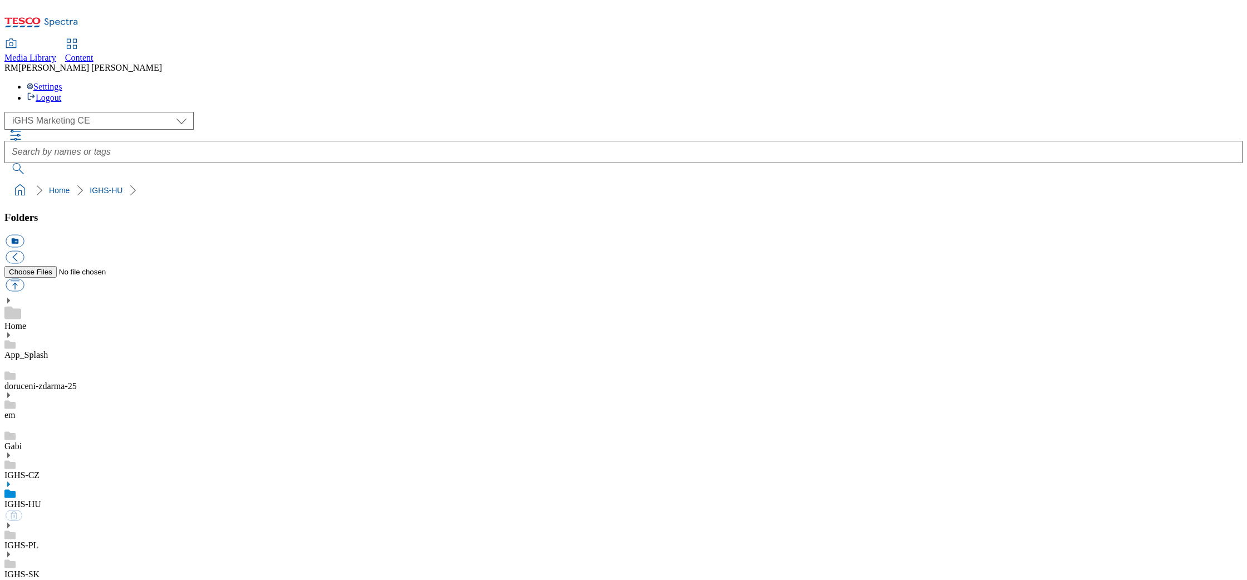
select select "flare-ighs-ce-mktg"
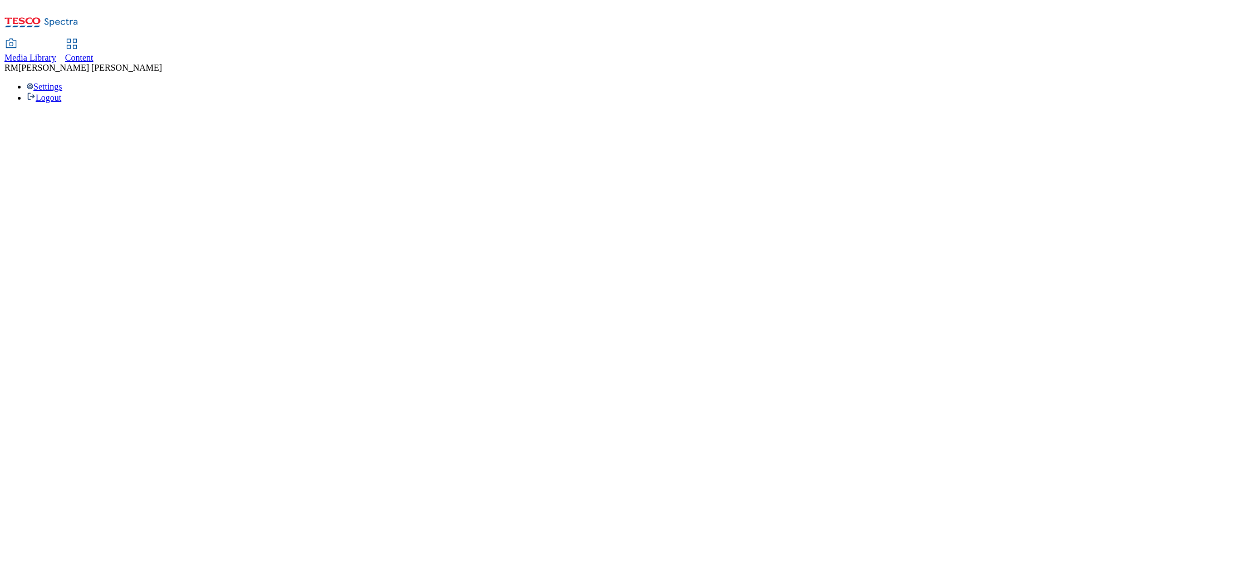
select select "flare-ighs-ce-mktg"
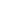
select select "flare-ighs-ce-mktg"
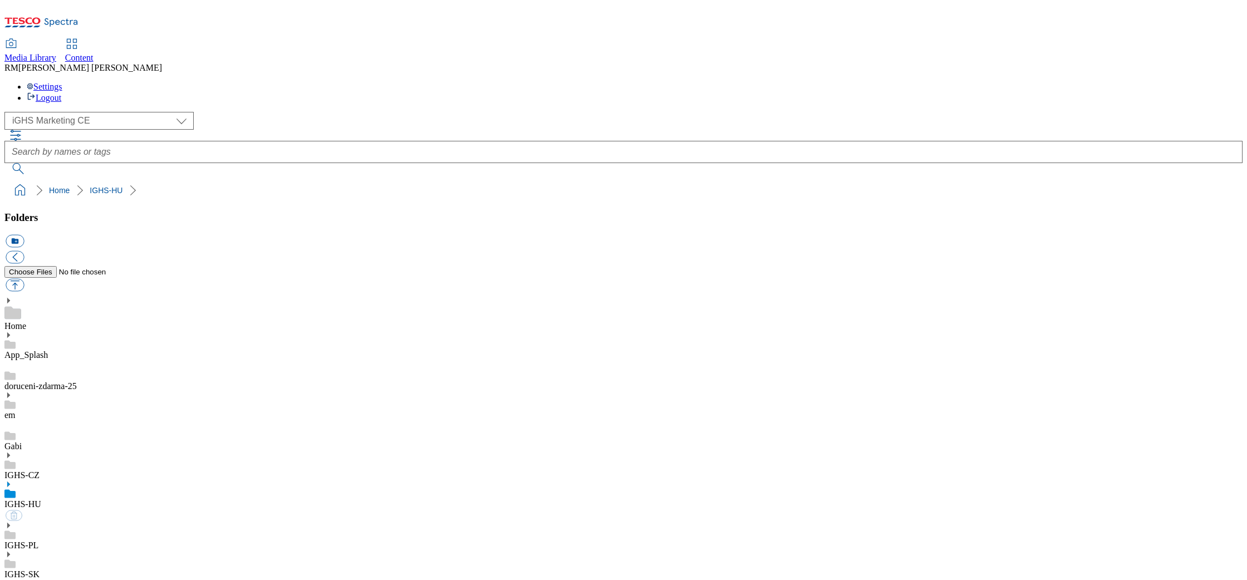
select select "flare-ighs-ce-mktg"
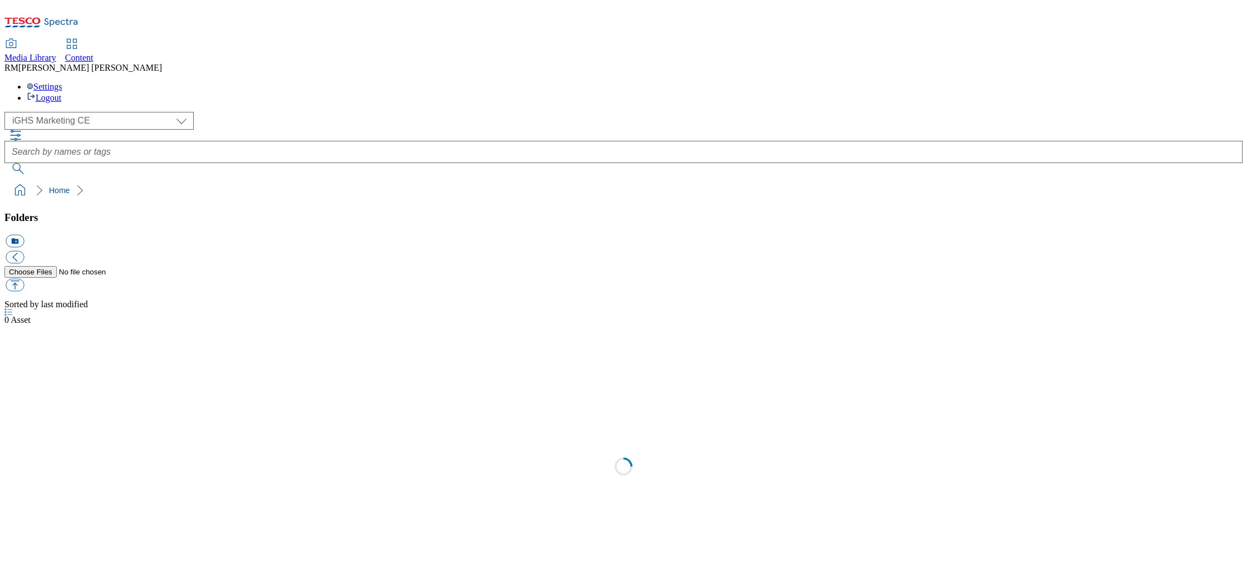
select select "flare-ighs-ce-mktg"
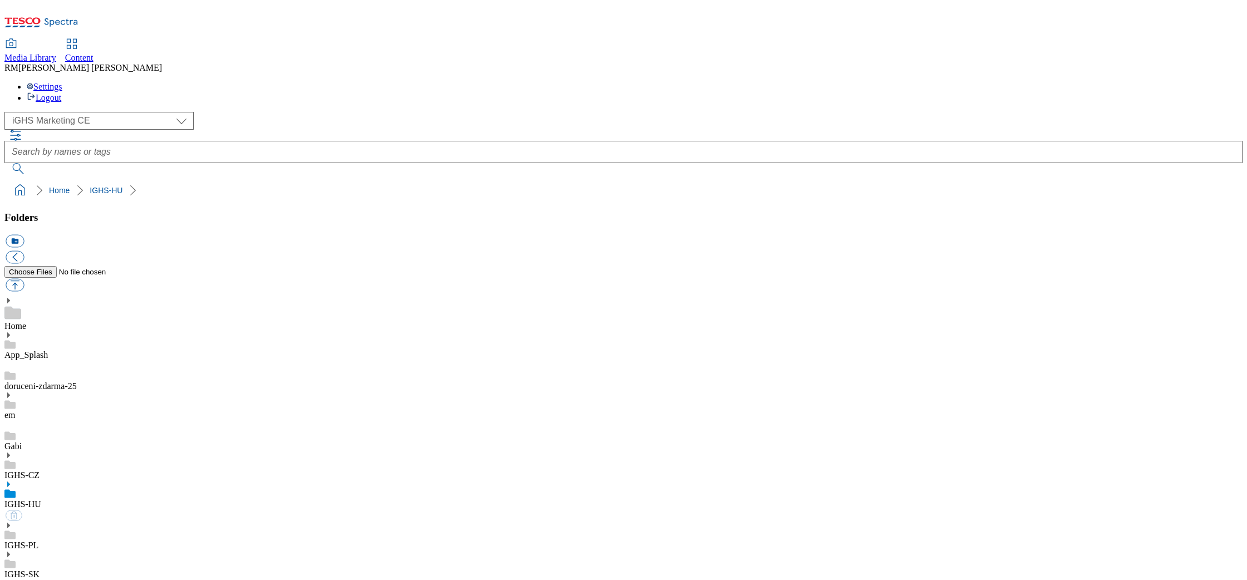
select select "flare-ighs-ce-mktg"
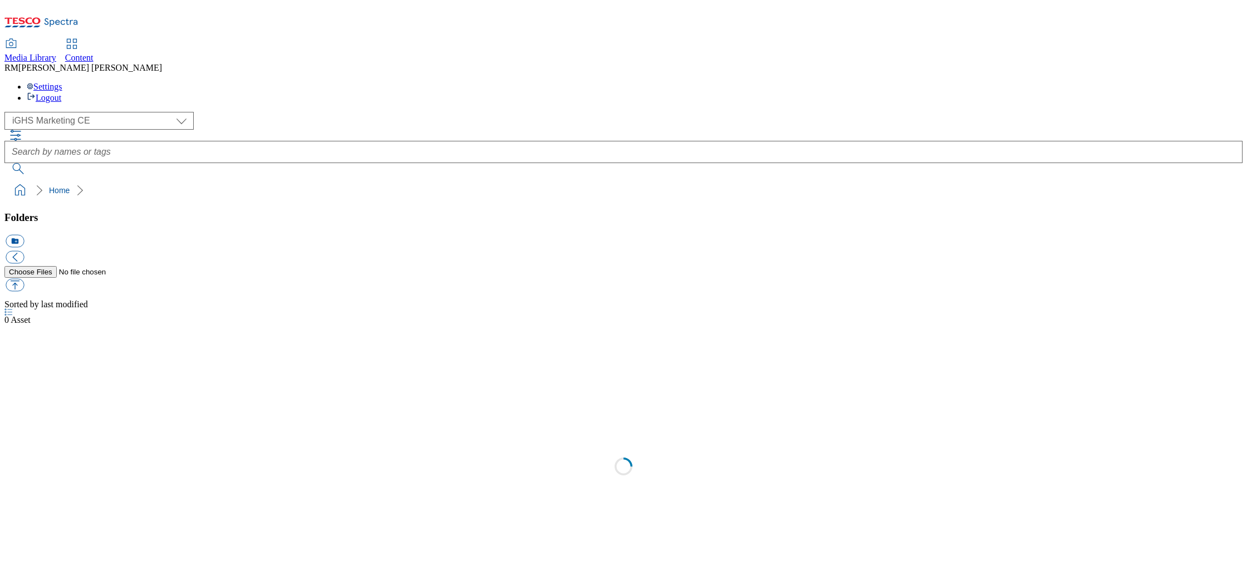
select select "flare-ighs-ce-mktg"
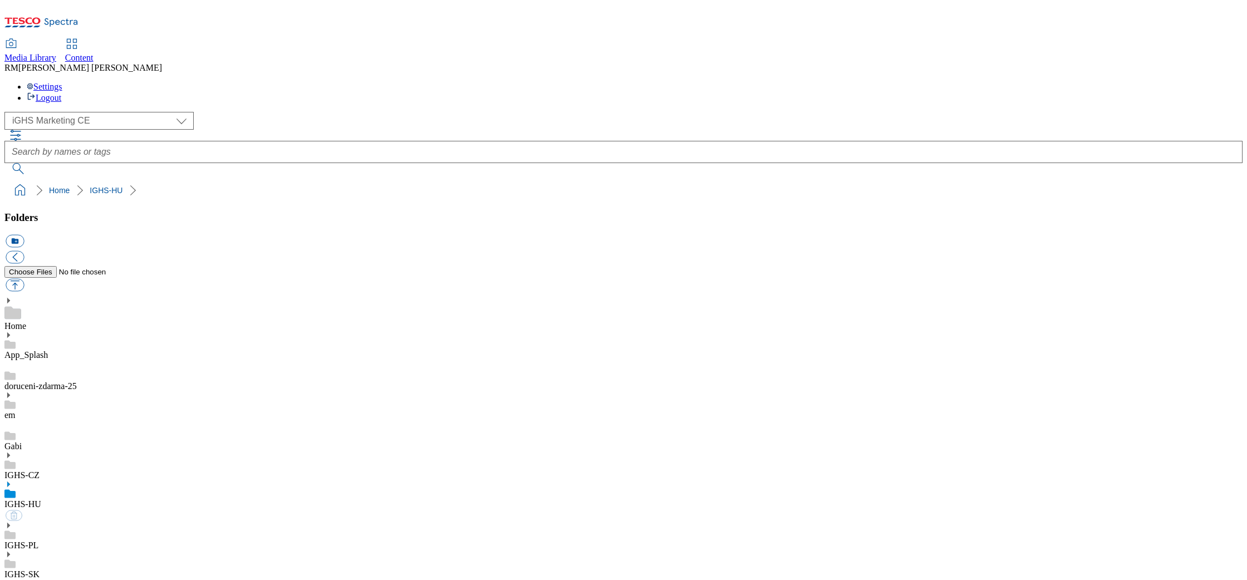
select select "flare-ighs-ce-mktg"
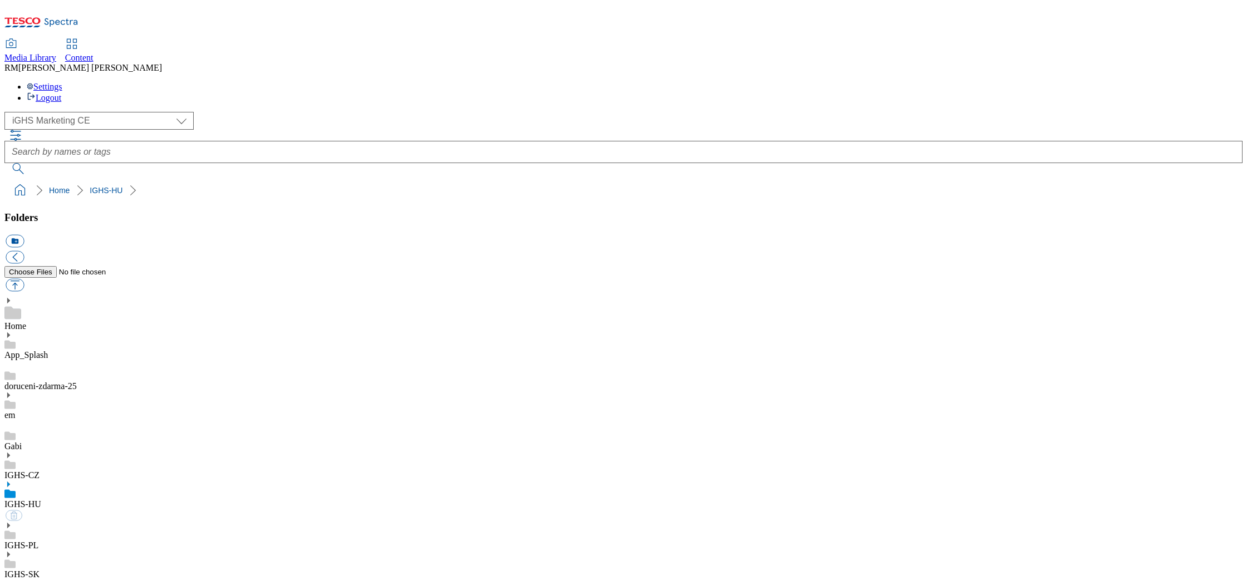
select select "flare-ighs-ce-mktg"
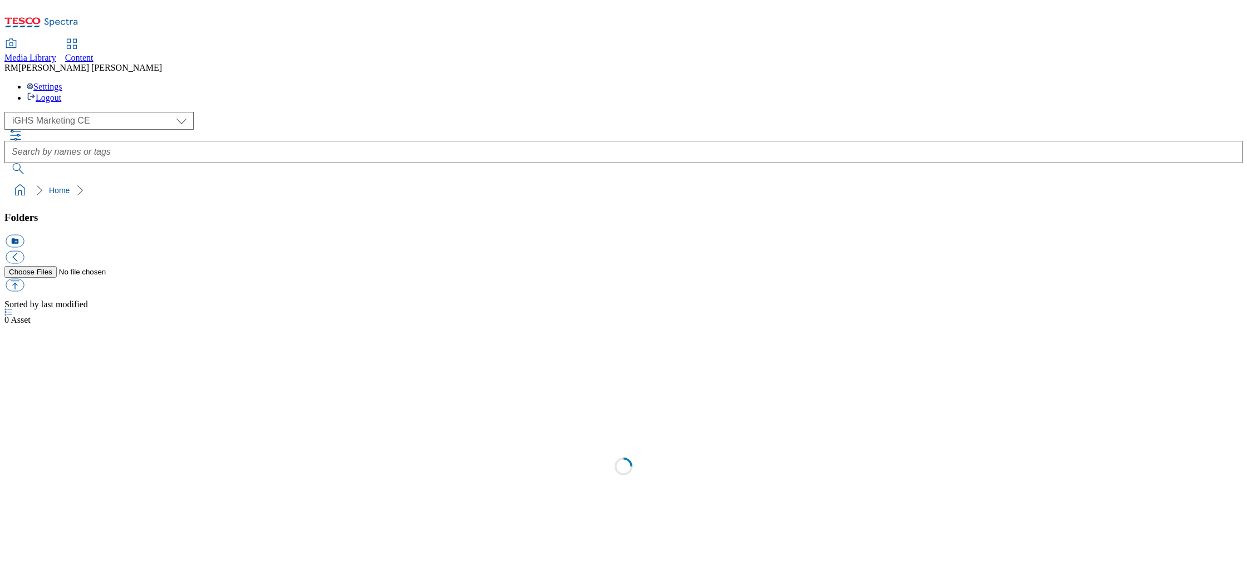
select select "flare-ighs-ce-mktg"
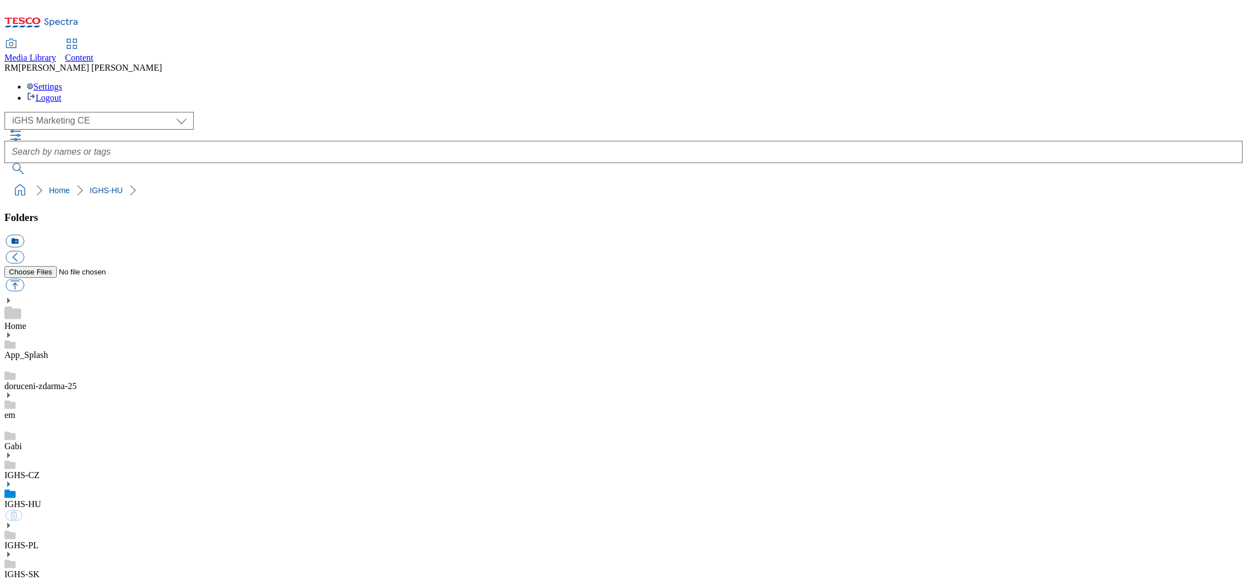
select select "flare-ighs-ce-mktg"
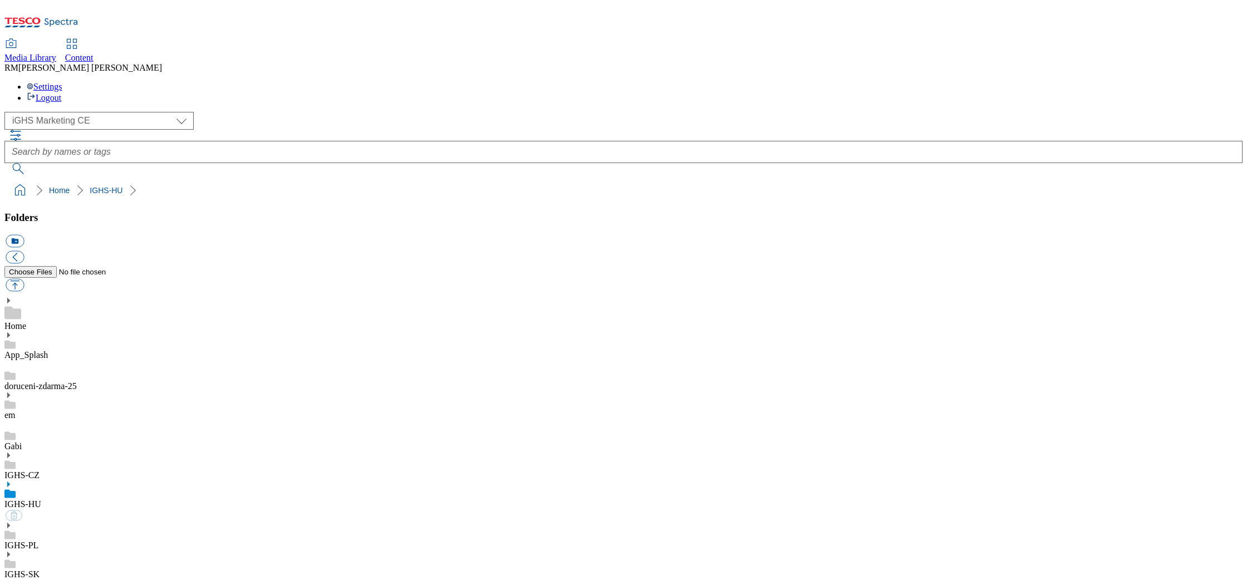
select select "flare-ighs-ce-mktg"
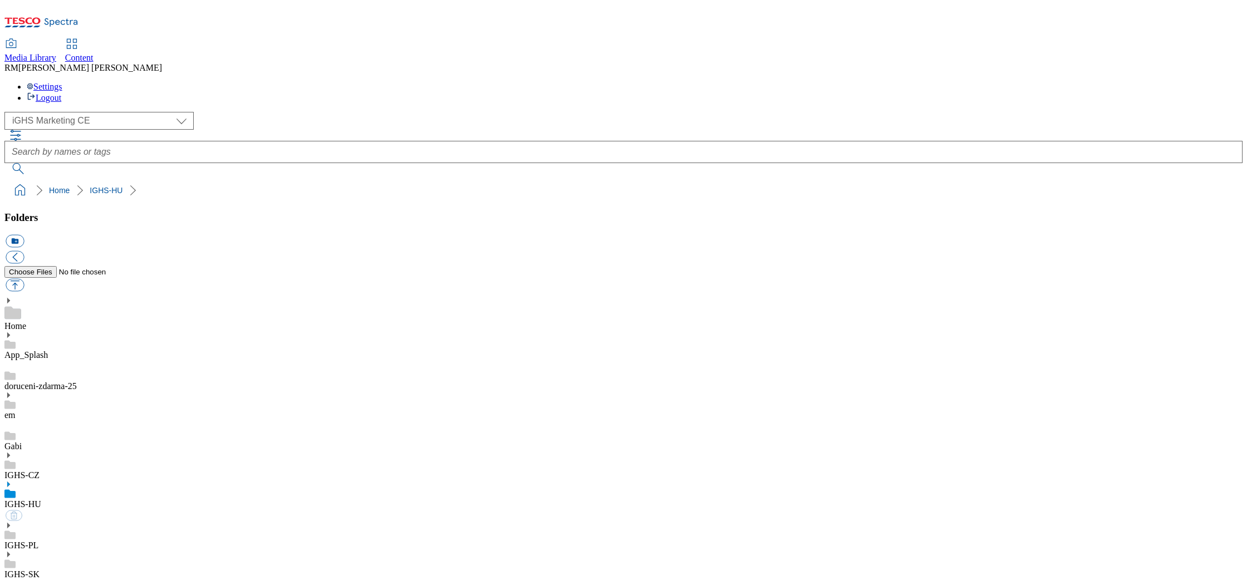
select select "flare-ighs-ce-mktg"
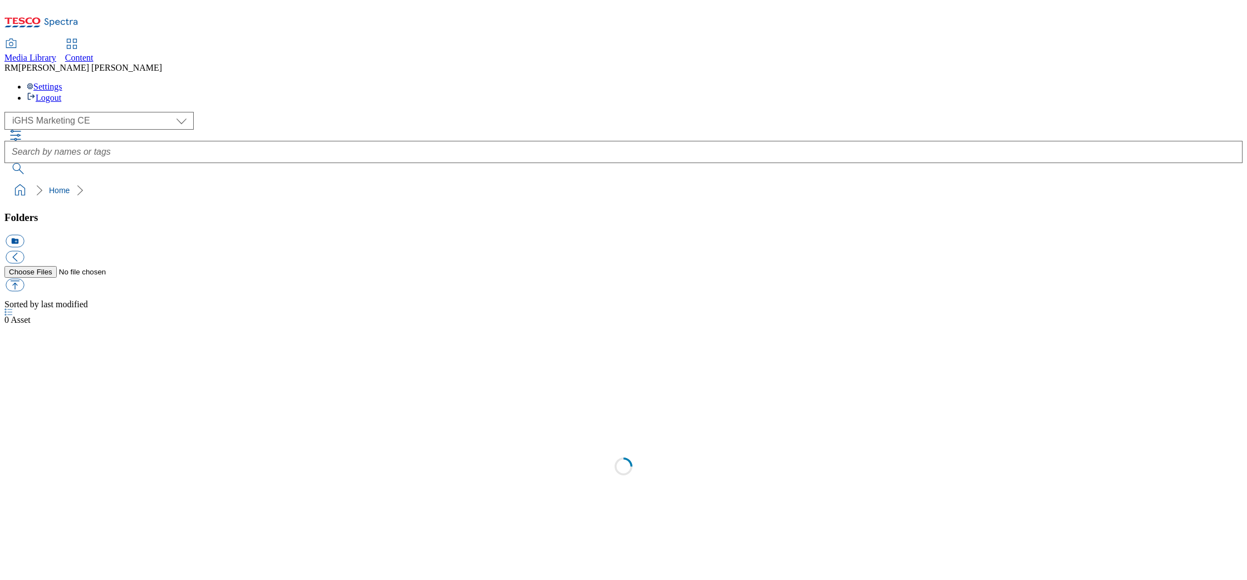
select select "flare-ighs-ce-mktg"
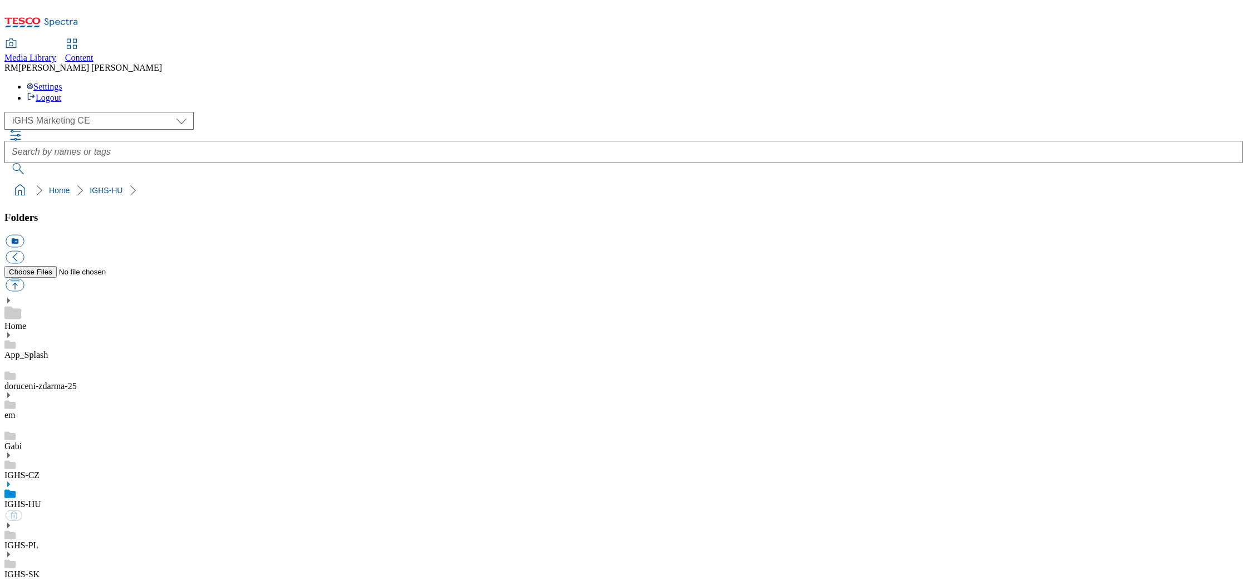
select select "flare-ighs-ce-mktg"
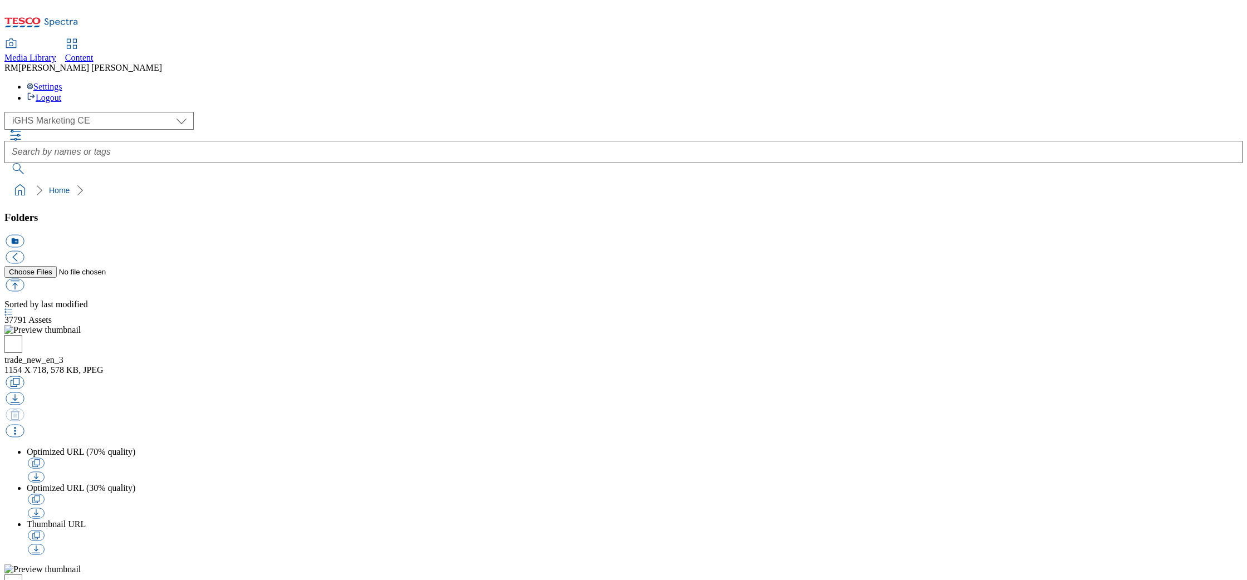
select select "flare-ighs-ce-mktg"
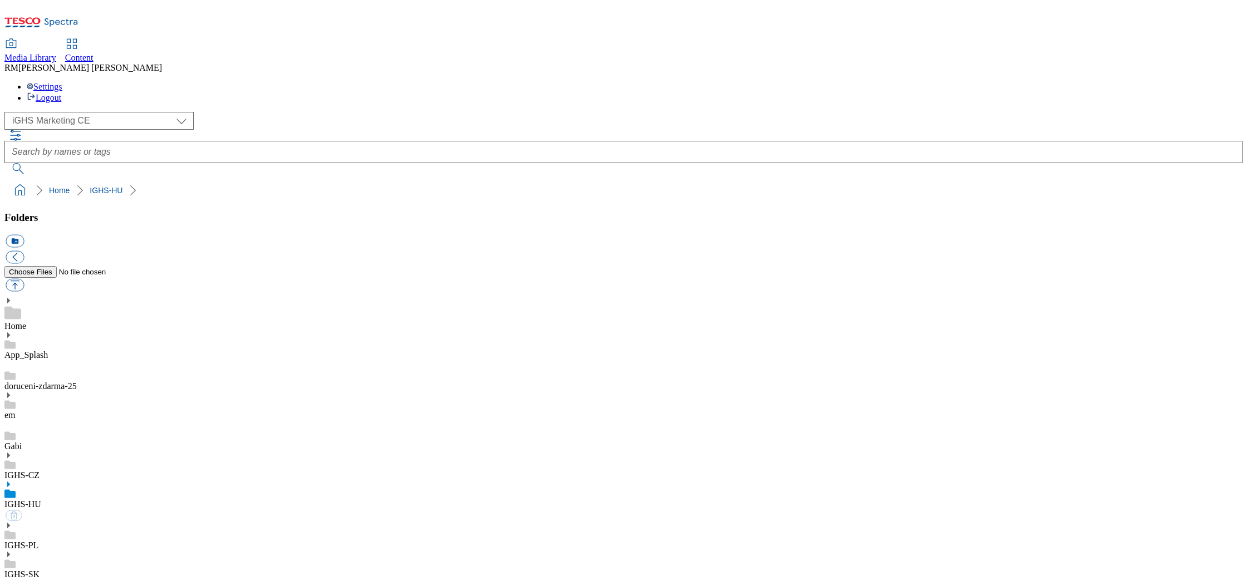
select select "flare-ighs-ce-mktg"
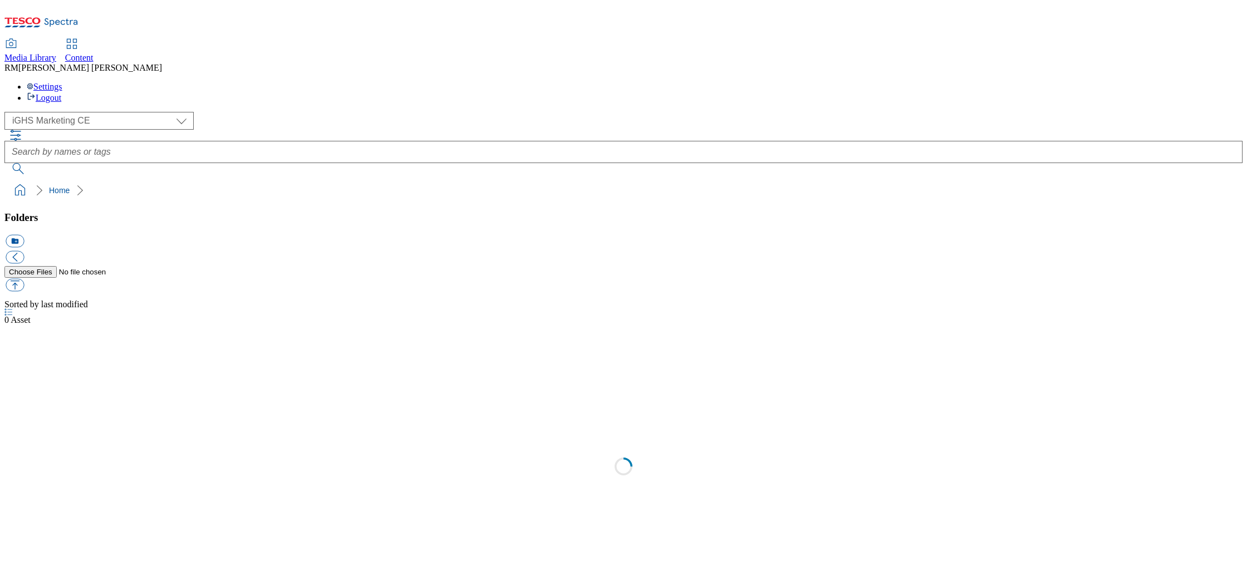
select select "flare-ighs-ce-mktg"
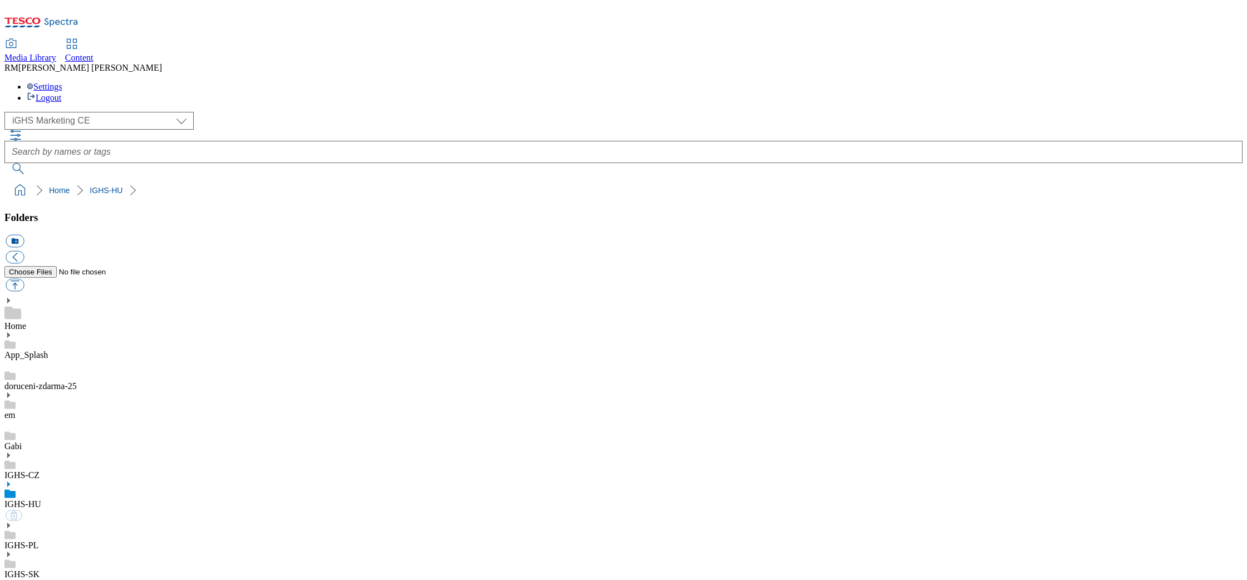
select select "flare-ighs-ce-mktg"
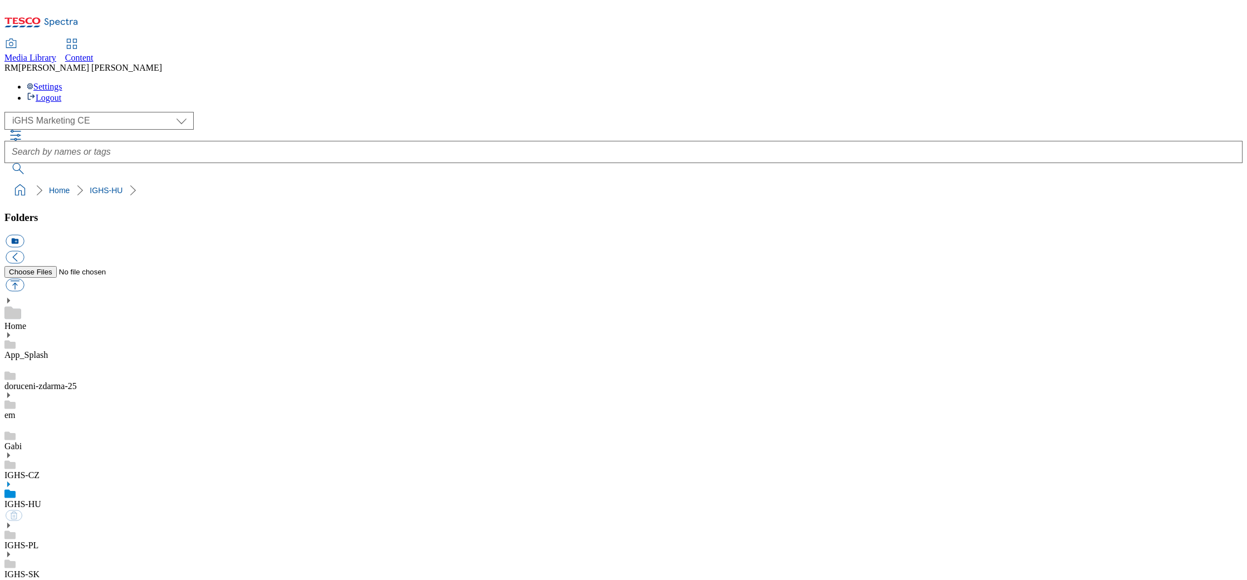
select select "flare-ighs-ce-mktg"
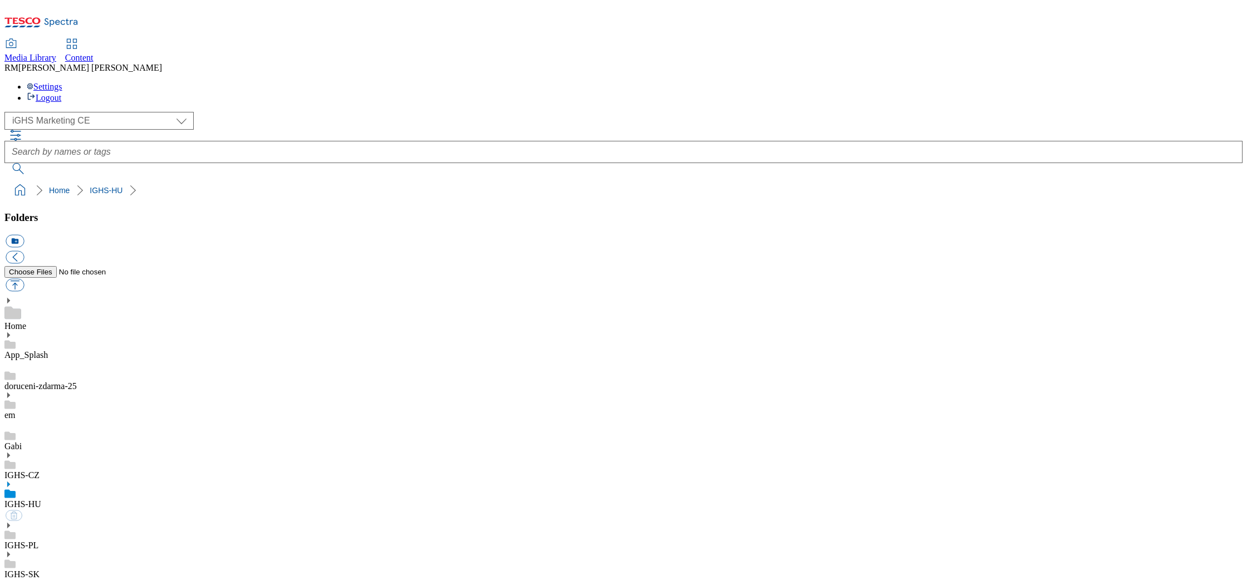
select select "flare-ighs-ce-mktg"
